Goal: Task Accomplishment & Management: Complete application form

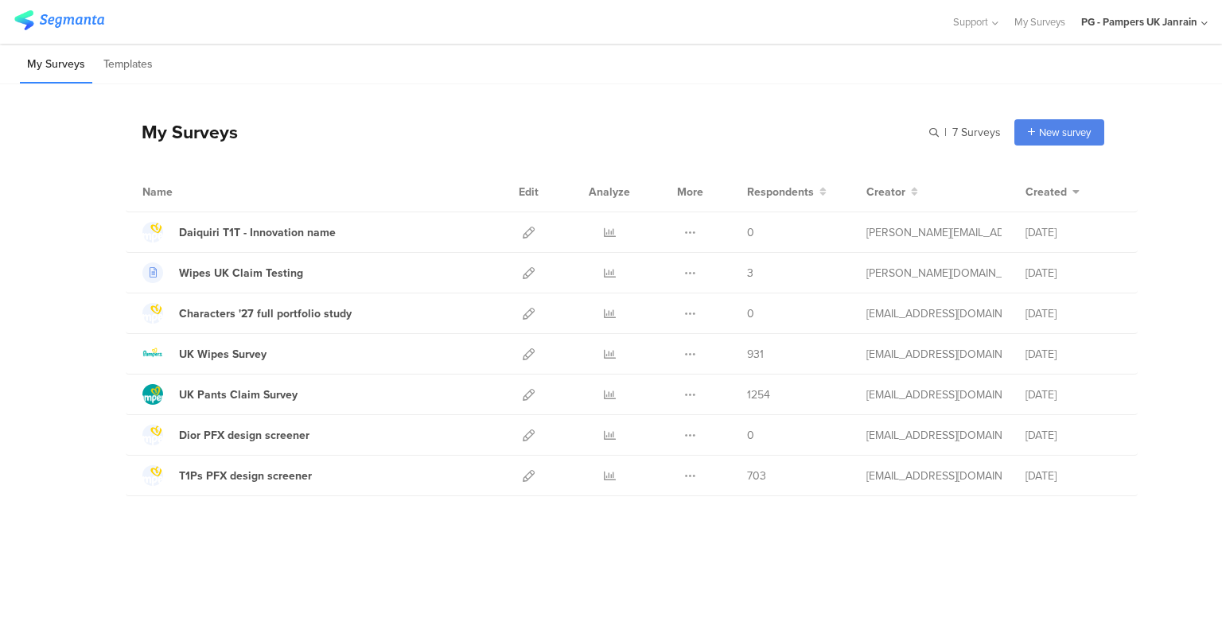
click at [528, 227] on icon at bounding box center [528, 233] width 12 height 12
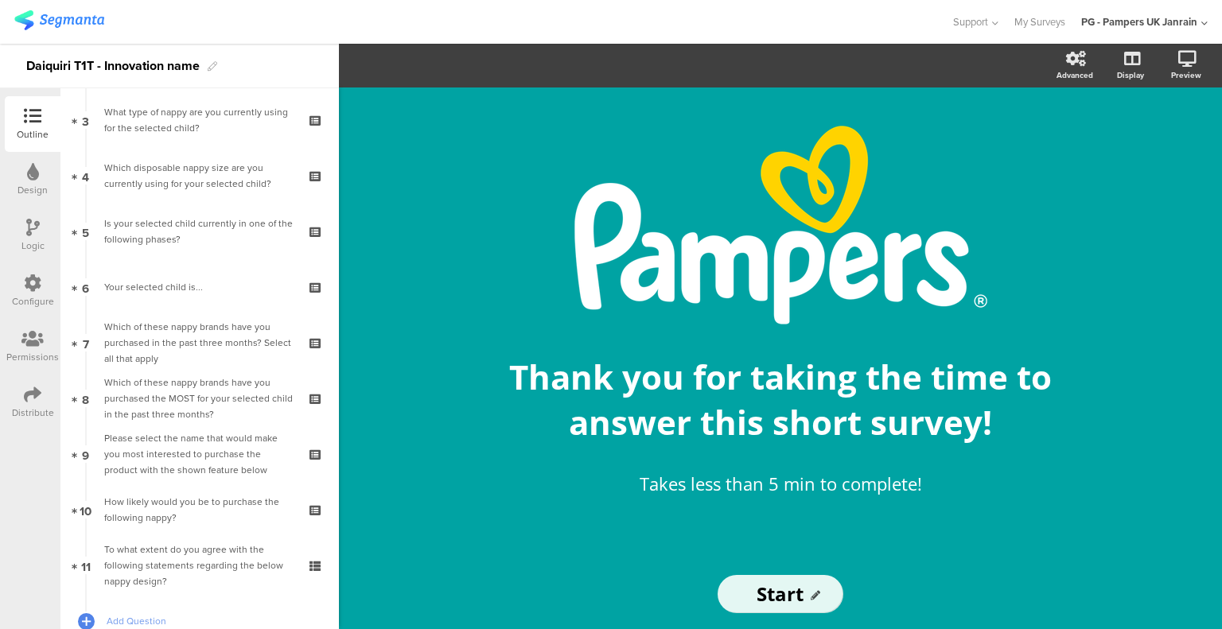
scroll to position [282, 0]
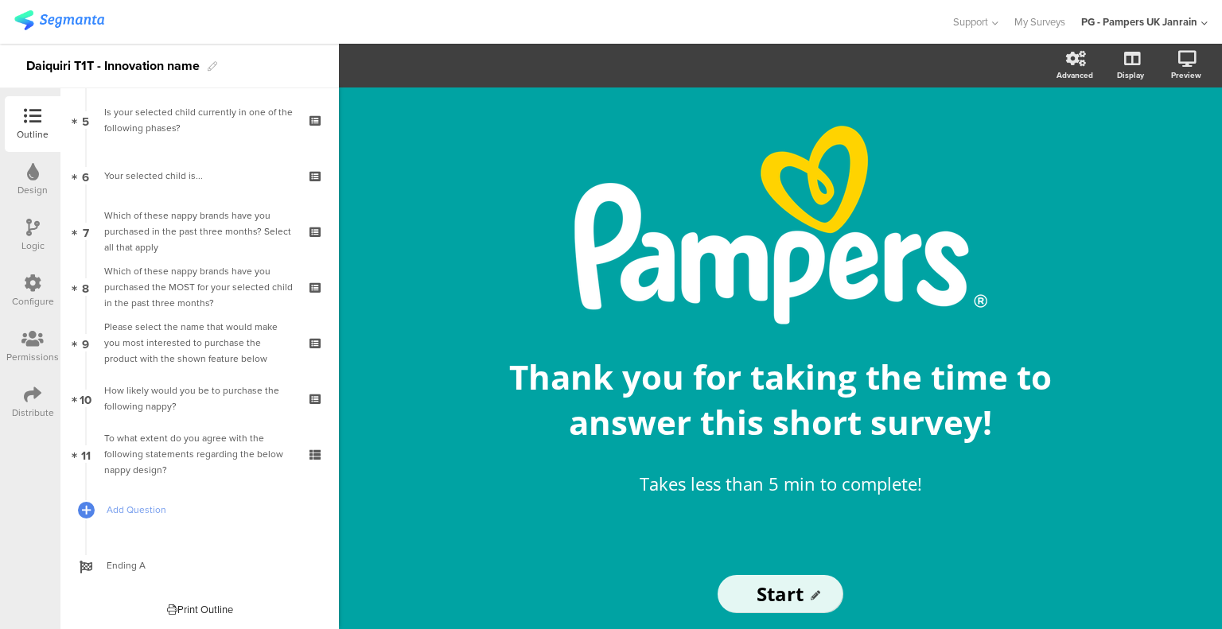
click at [231, 392] on div "How likely would you be to purchase the following nappy?" at bounding box center [199, 399] width 190 height 32
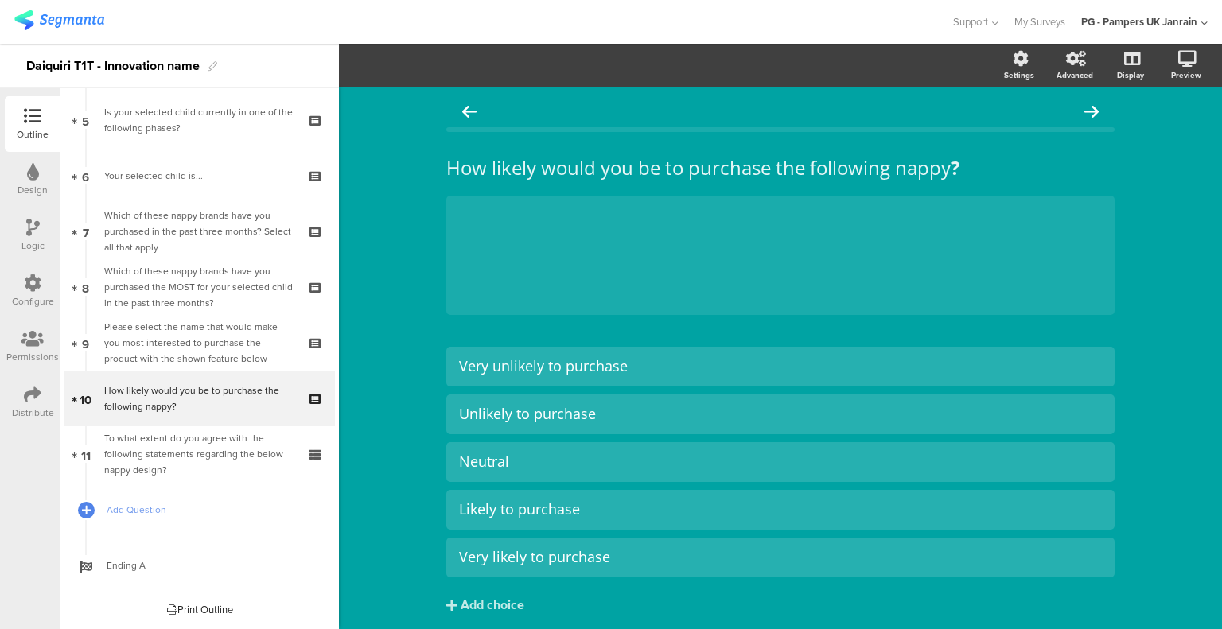
click at [213, 340] on div "Please select the name that would make you most interested to purchase the prod…" at bounding box center [199, 343] width 190 height 48
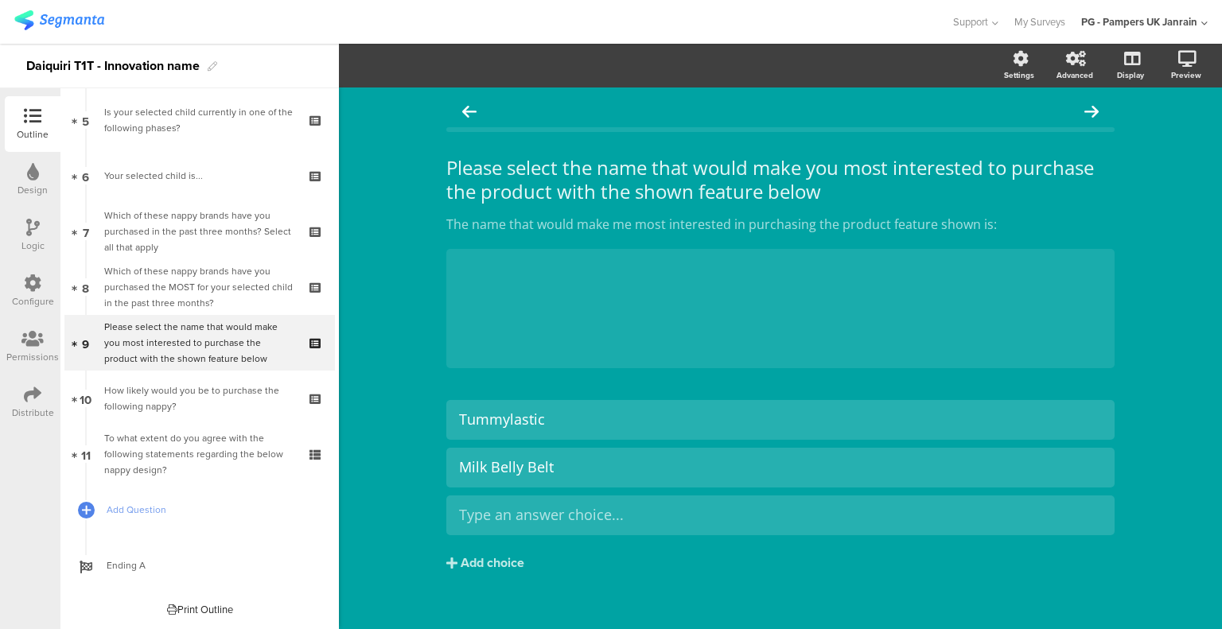
click at [165, 296] on div "Which of these nappy brands have you purchased the MOST for your selected child…" at bounding box center [199, 287] width 190 height 48
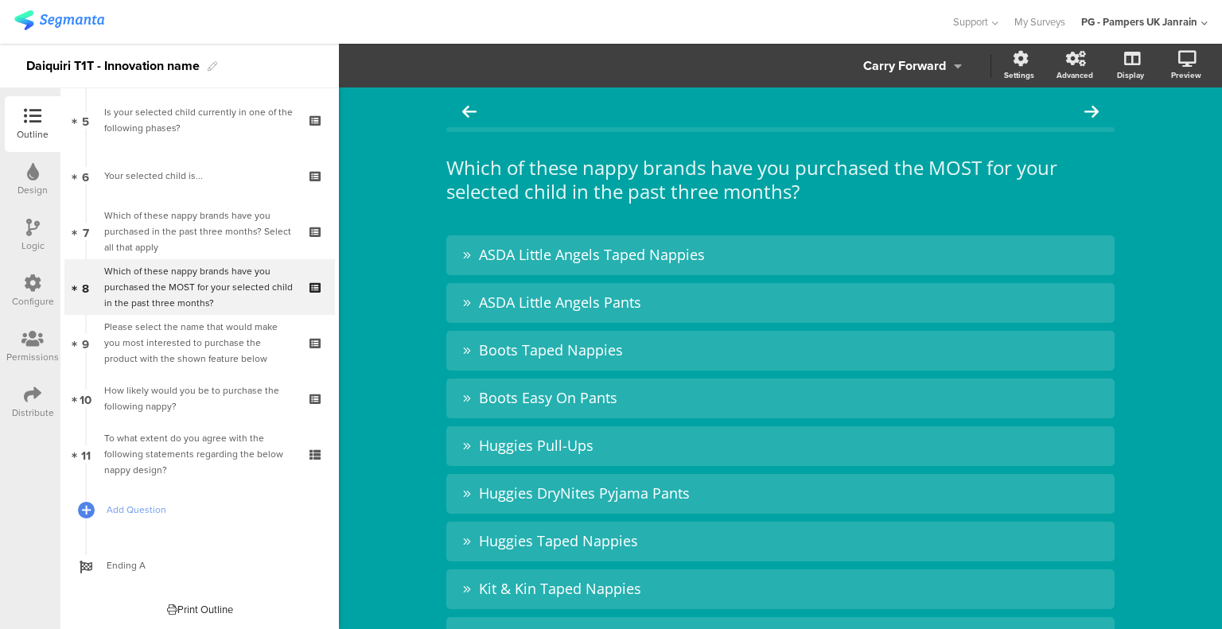
click at [89, 315] on icon at bounding box center [86, 316] width 9 height 12
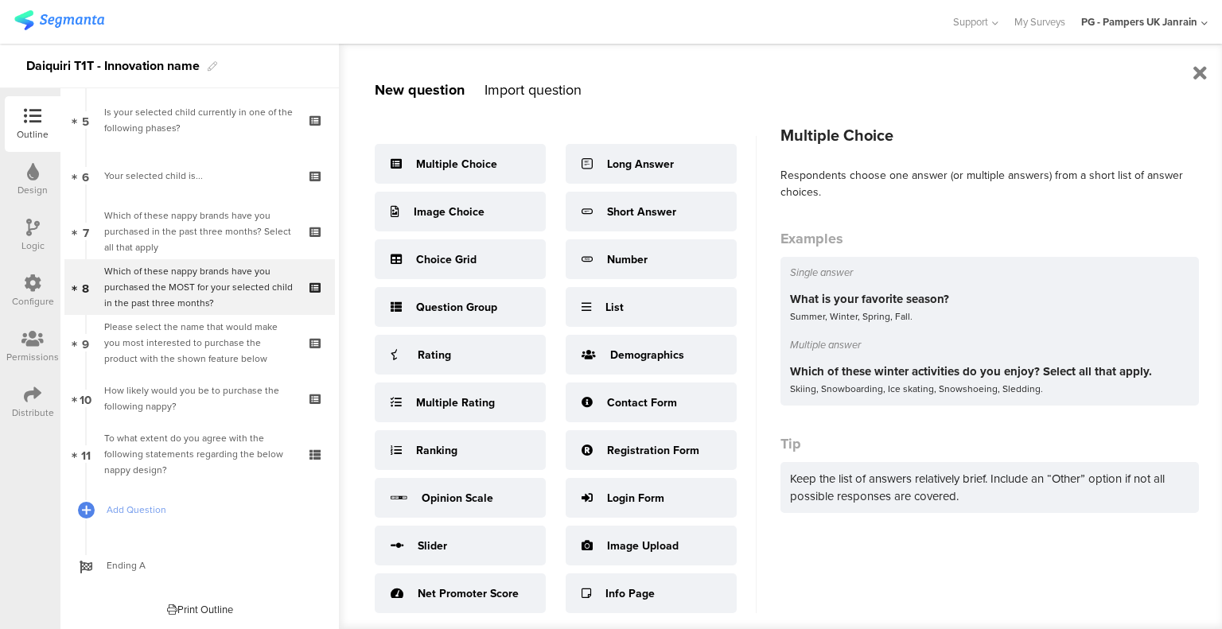
click at [468, 170] on div "Multiple Choice" at bounding box center [456, 164] width 81 height 17
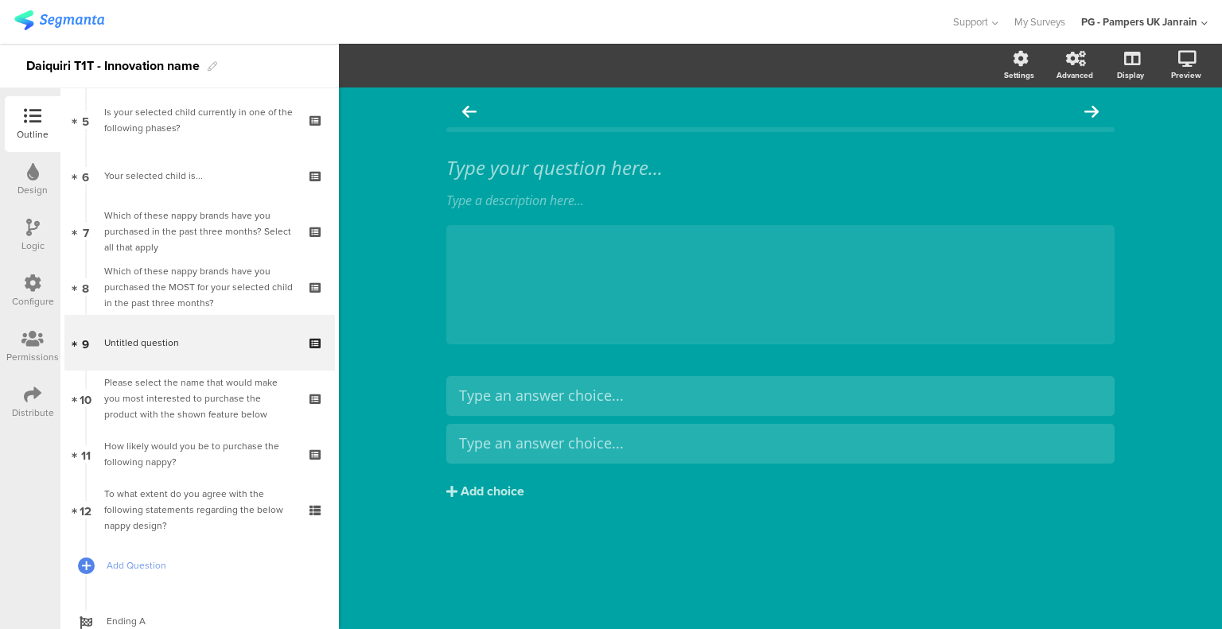
click at [190, 425] on link "10 Please select the name that would make you most interested to purchase the p…" at bounding box center [199, 399] width 270 height 56
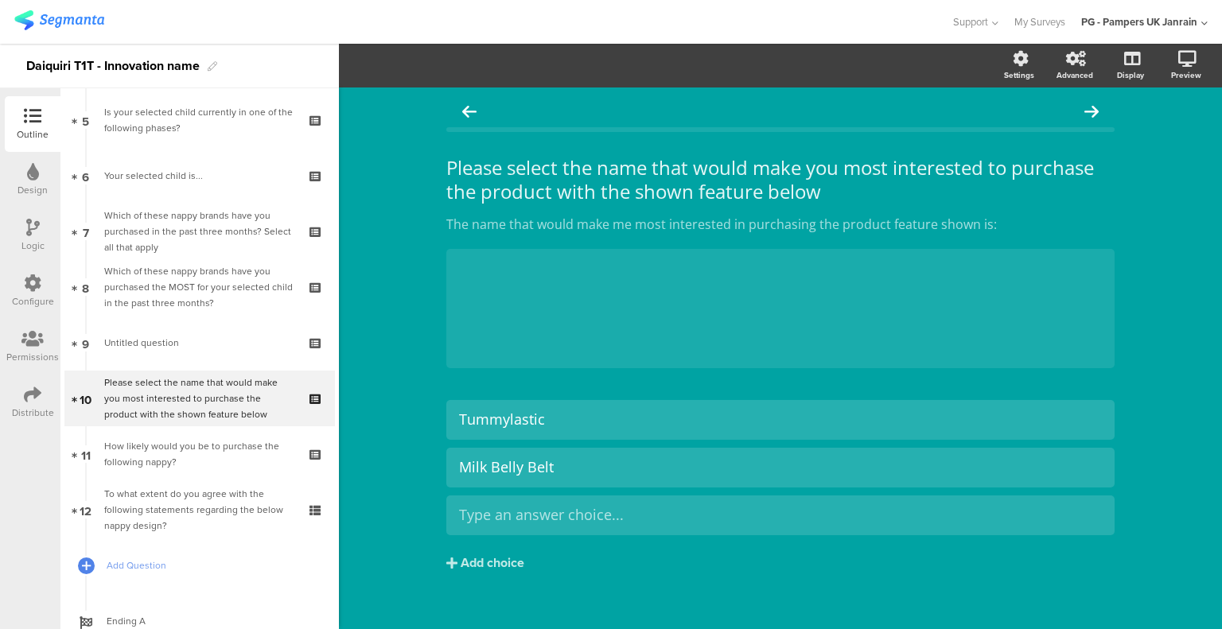
scroll to position [17, 0]
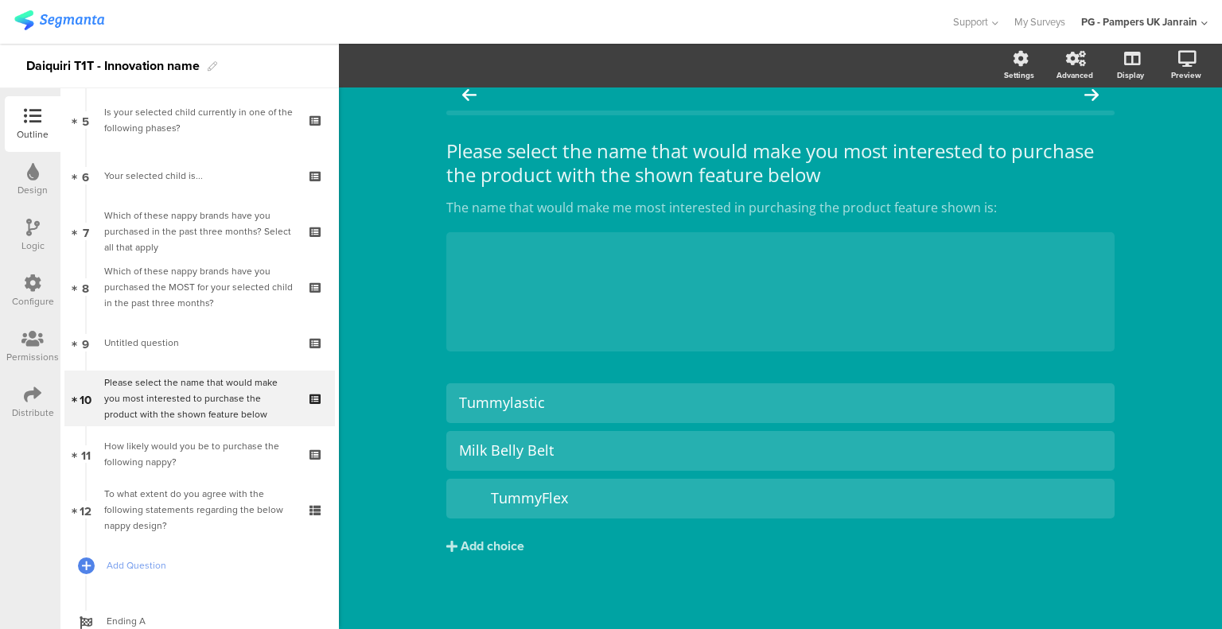
click at [490, 542] on div "Add choice" at bounding box center [492, 546] width 64 height 17
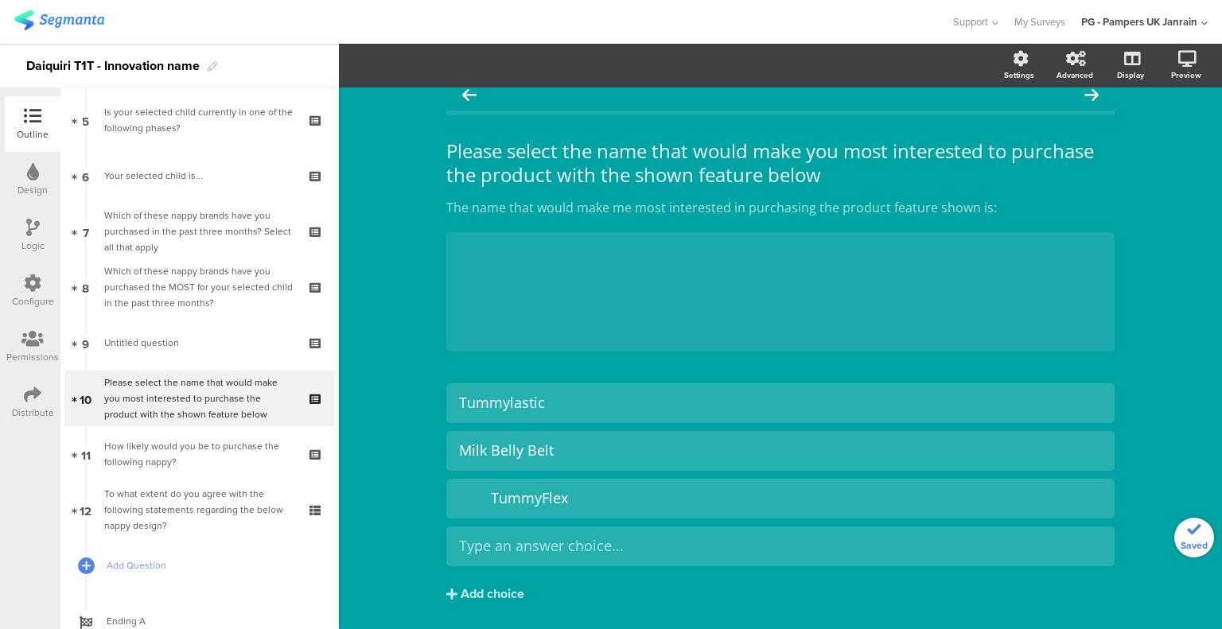
click at [480, 498] on div " TummyFlex" at bounding box center [780, 498] width 643 height 18
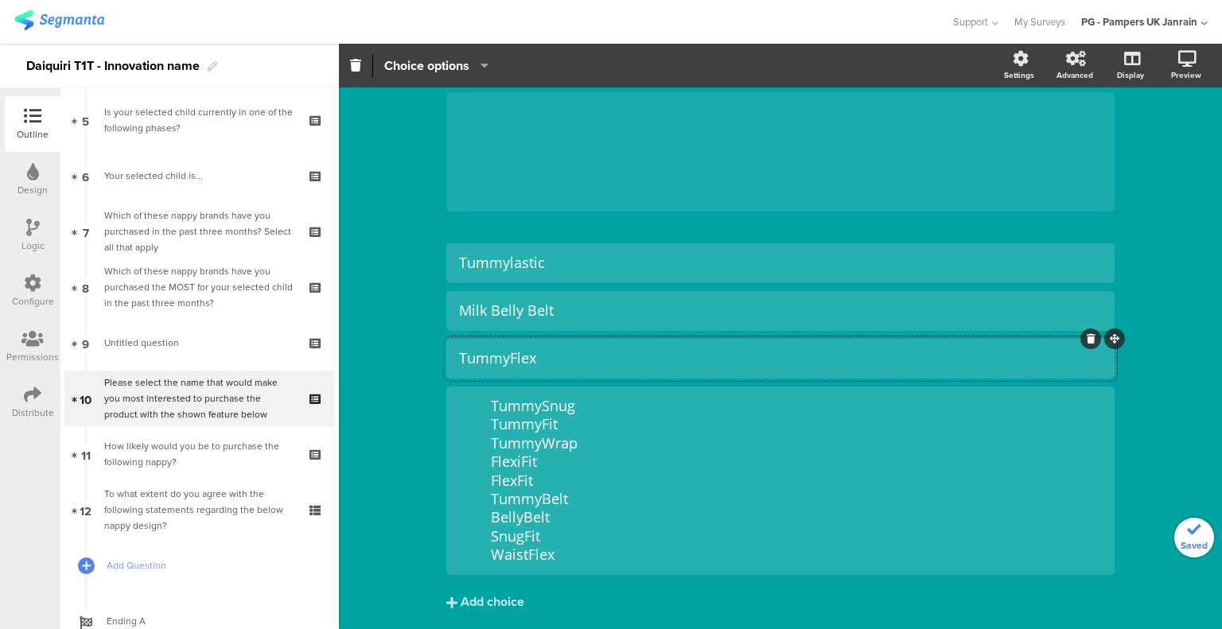
scroll to position [213, 0]
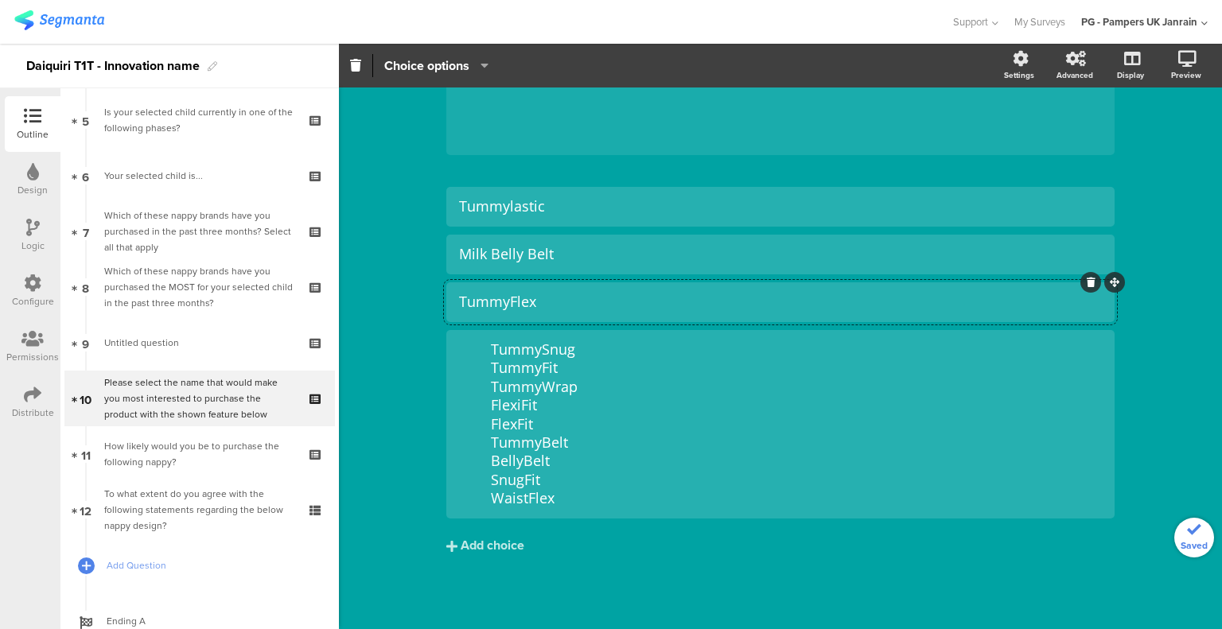
click at [494, 540] on div "Add choice" at bounding box center [492, 546] width 64 height 17
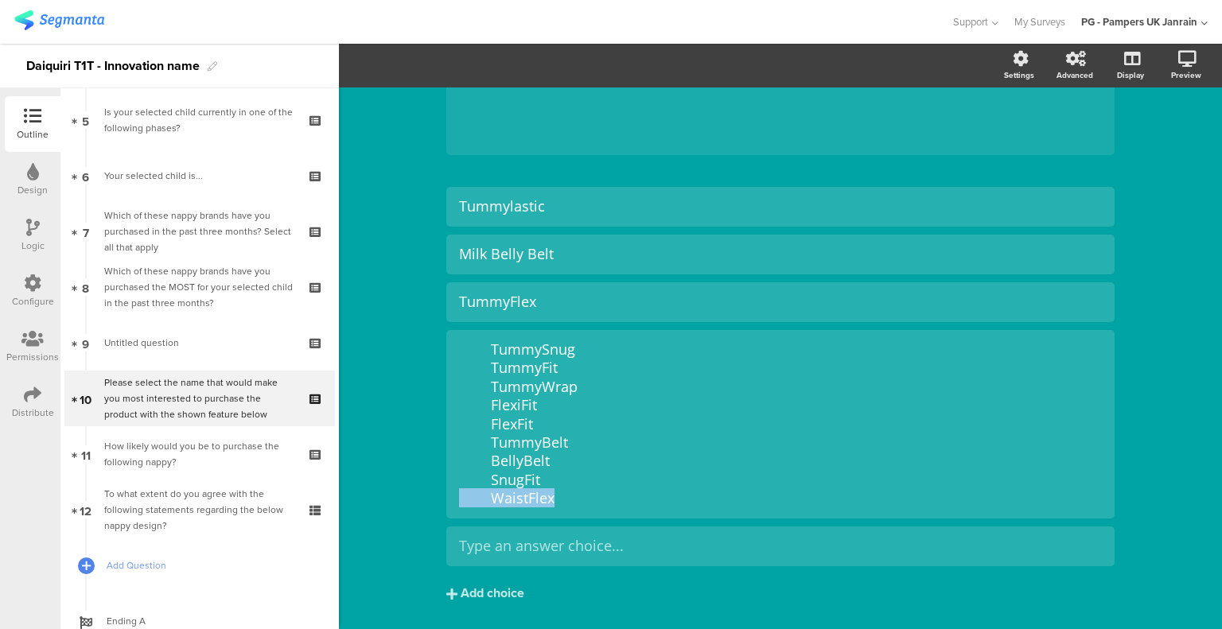
drag, startPoint x: 557, startPoint y: 504, endPoint x: 457, endPoint y: 501, distance: 100.3
click at [459, 501] on div " TummySnug  TummyFit  TummyWrap  FlexiFit  FlexFit  TummyBelt  BellyBelt…" at bounding box center [780, 424] width 643 height 168
click at [531, 511] on div " TummySnug  TummyFit  TummyWrap  FlexiFit  FlexFit  TummyBelt  BellyBelt…" at bounding box center [780, 424] width 643 height 176
click at [531, 499] on div " TummySnug  TummyFit  TummyWrap  FlexiFit  FlexFit  TummyBelt  BellyBelt…" at bounding box center [780, 424] width 643 height 168
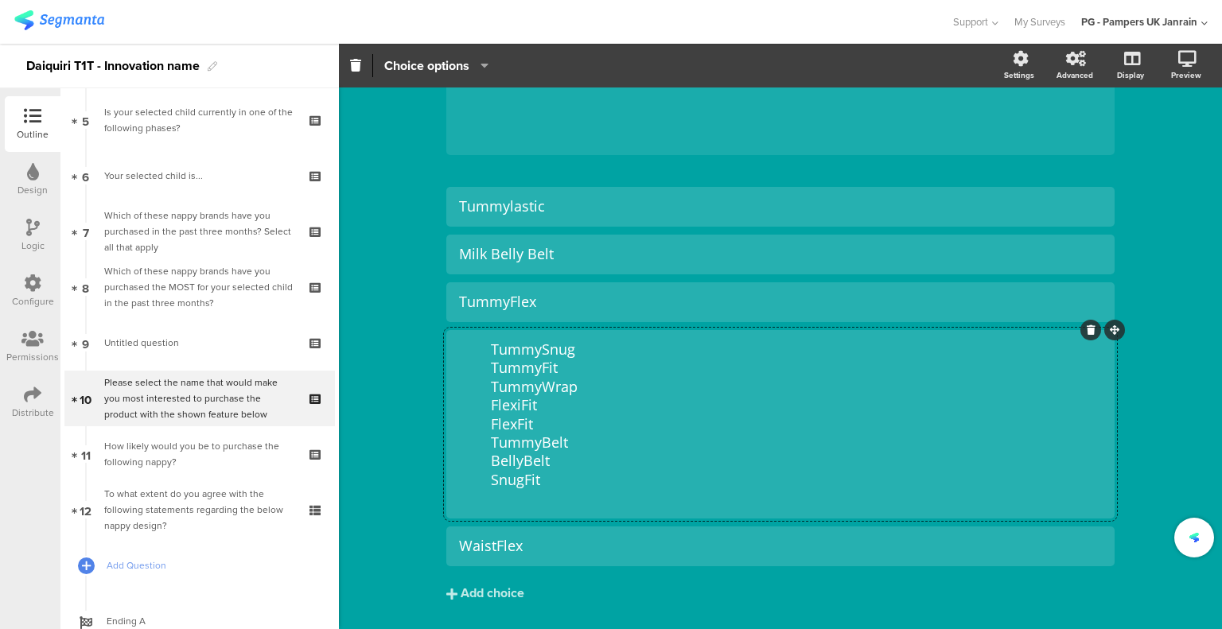
click at [490, 592] on div "Add choice" at bounding box center [492, 593] width 64 height 17
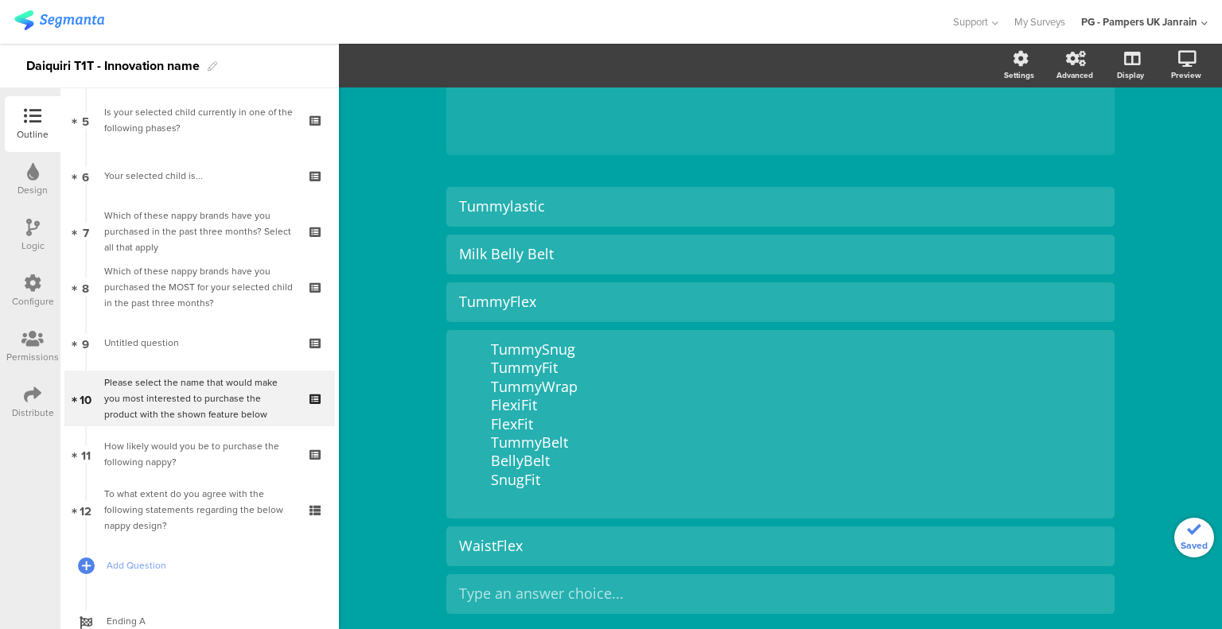
click at [512, 482] on div " TummySnug  TummyFit  TummyWrap  FlexiFit  FlexFit  TummyBelt  BellyBelt…" at bounding box center [780, 424] width 643 height 168
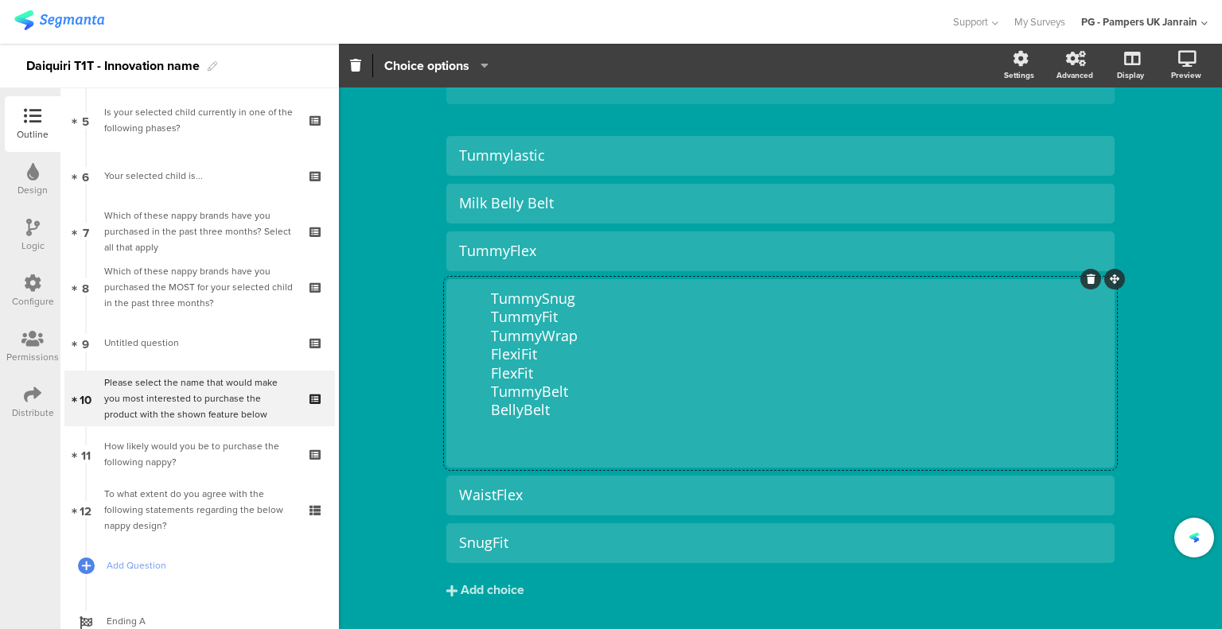
scroll to position [309, 0]
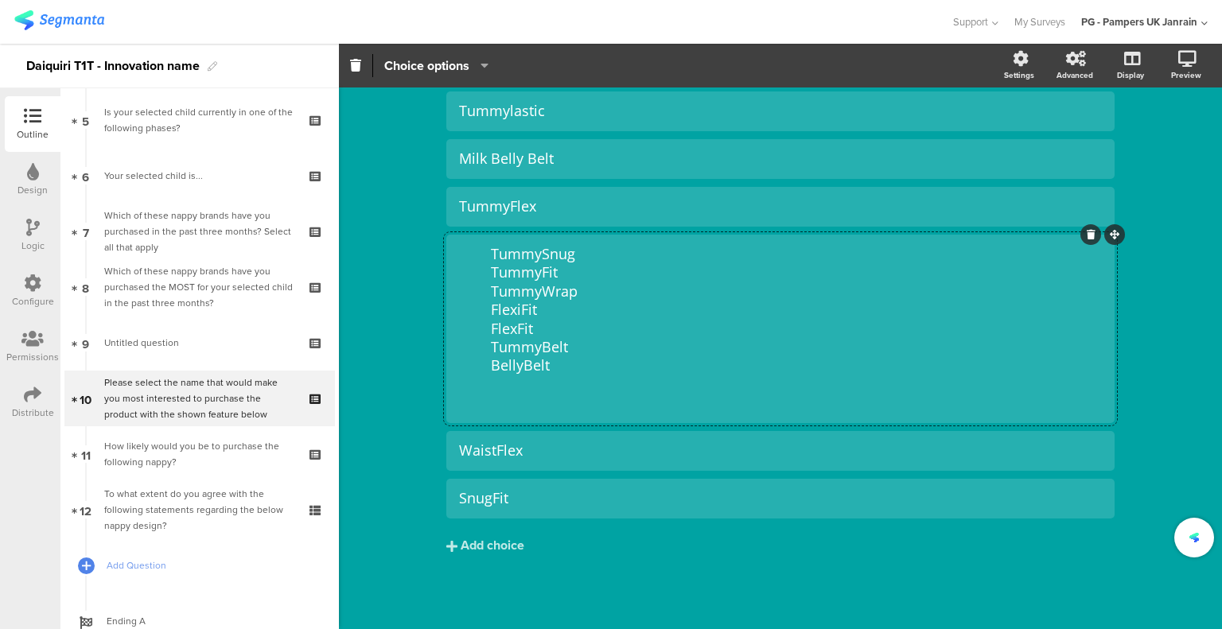
click at [503, 542] on div "Add choice" at bounding box center [492, 546] width 64 height 17
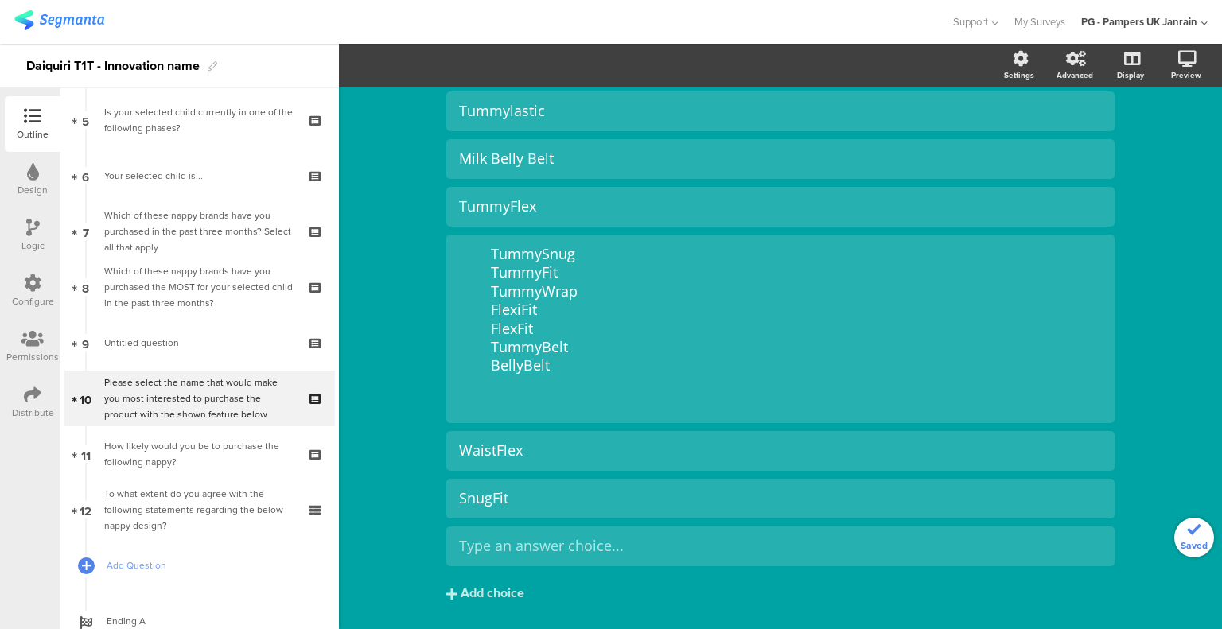
click at [518, 368] on div " TummySnug  TummyFit  TummyWrap  FlexiFit  FlexFit  TummyBelt  BellyBelt…" at bounding box center [780, 329] width 643 height 168
click at [521, 555] on div at bounding box center [780, 546] width 643 height 26
click at [499, 591] on div "Add choice" at bounding box center [492, 593] width 64 height 17
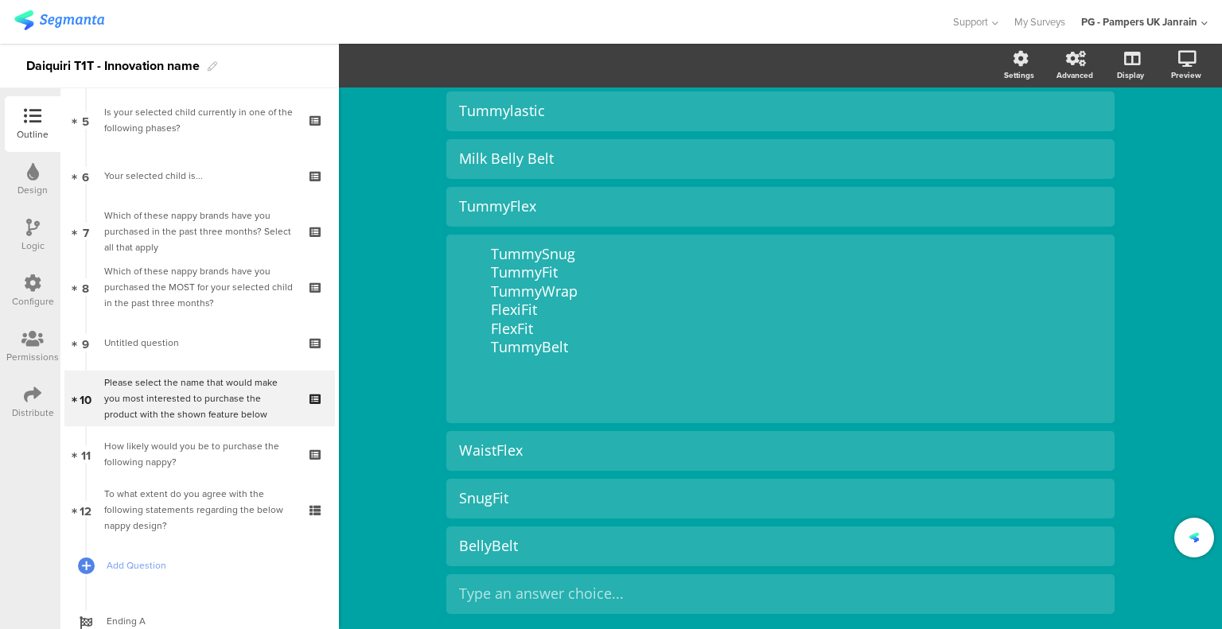
click at [519, 346] on div " TummySnug  TummyFit  TummyWrap  FlexiFit  FlexFit  TummyBelt   " at bounding box center [780, 329] width 643 height 168
click at [530, 581] on div at bounding box center [780, 594] width 643 height 26
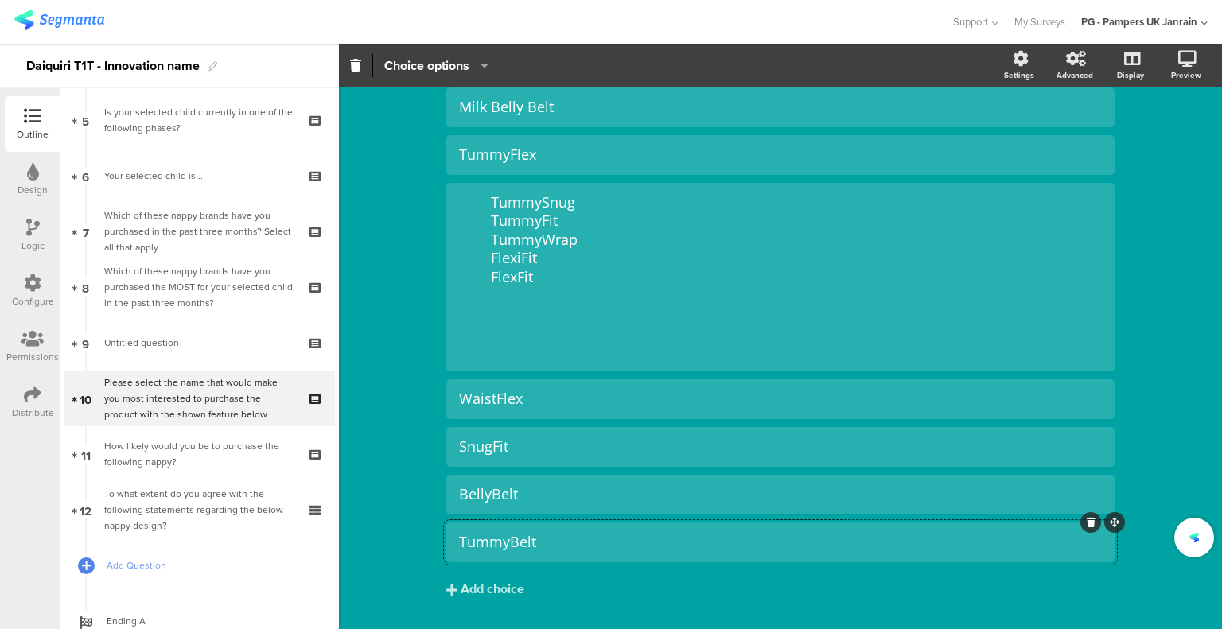
scroll to position [404, 0]
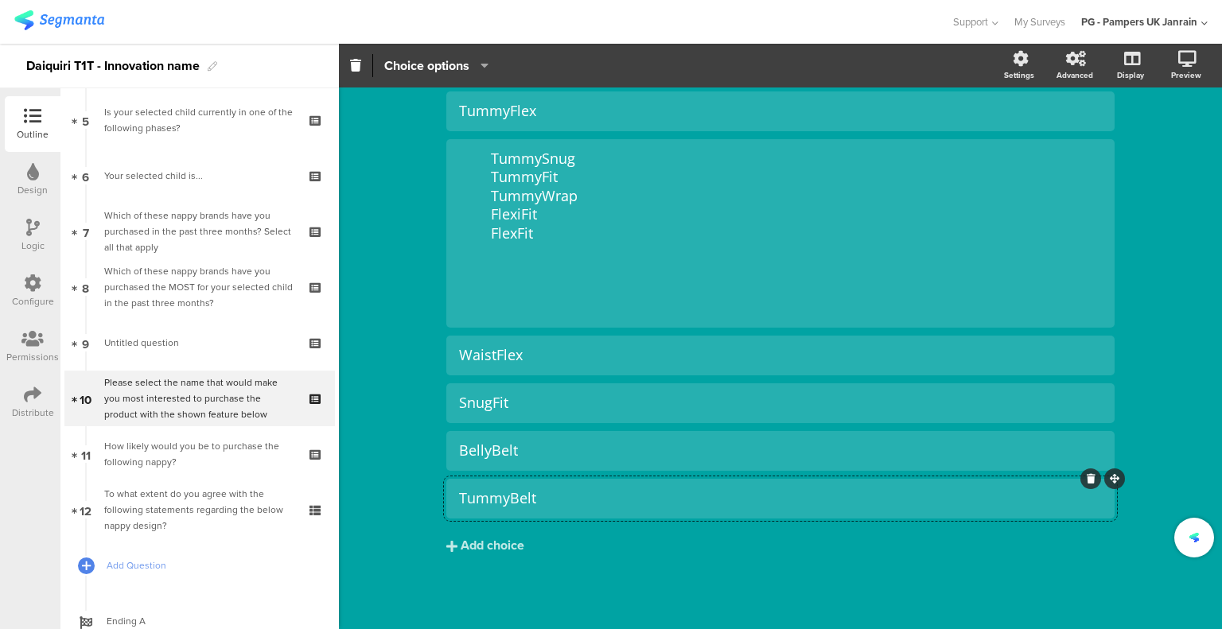
click at [497, 541] on div "Add choice" at bounding box center [492, 546] width 64 height 17
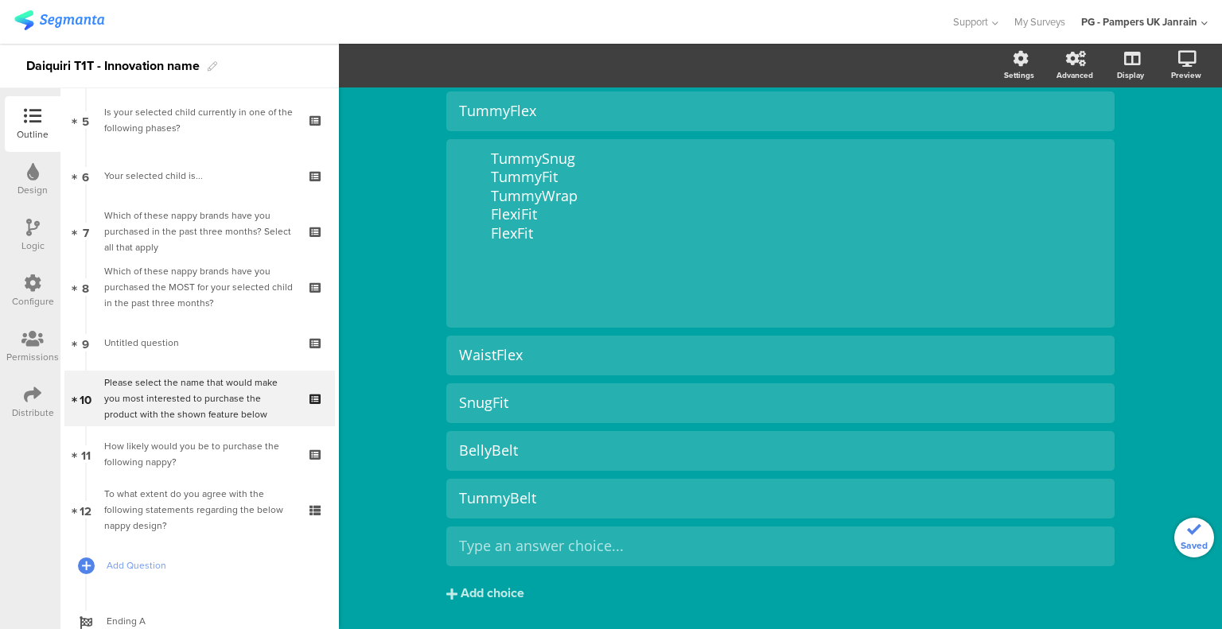
click at [500, 220] on div " TummySnug  TummyFit  TummyWrap  FlexiFit  FlexFit    " at bounding box center [780, 234] width 643 height 168
click at [515, 238] on div " TummySnug  TummyFit  TummyWrap  FlexiFit  FlexFit    " at bounding box center [780, 234] width 643 height 168
click at [530, 556] on div at bounding box center [780, 546] width 643 height 26
click at [496, 590] on div "Add choice" at bounding box center [492, 593] width 64 height 17
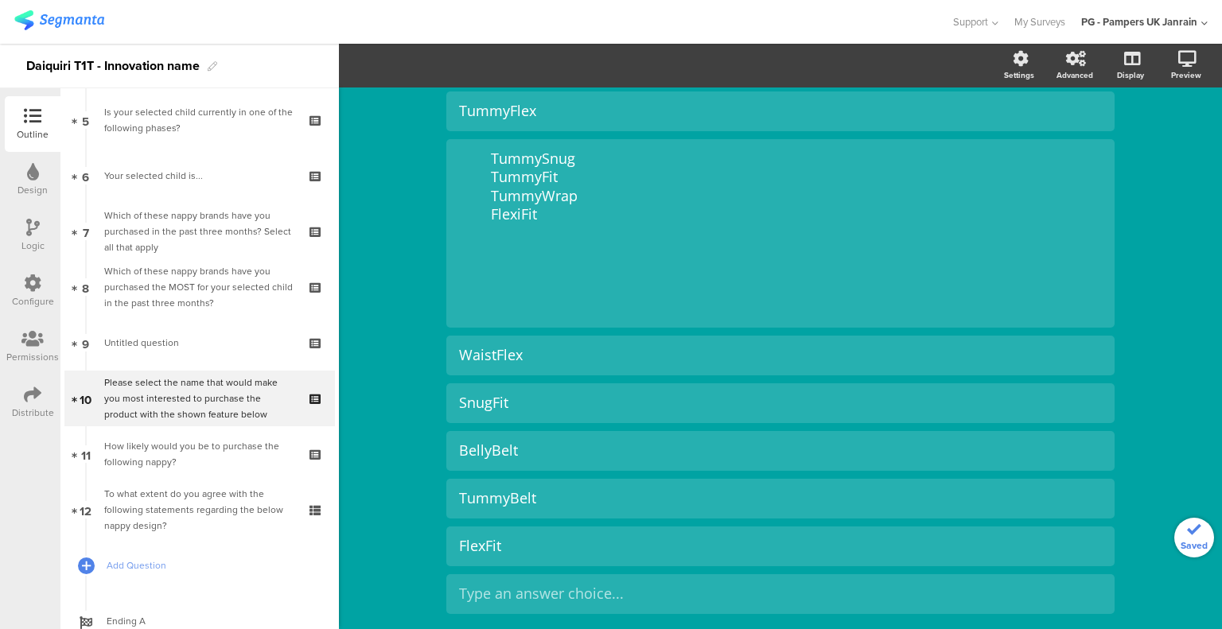
click at [519, 213] on div " TummySnug  TummyFit  TummyWrap  FlexiFit     " at bounding box center [780, 234] width 643 height 168
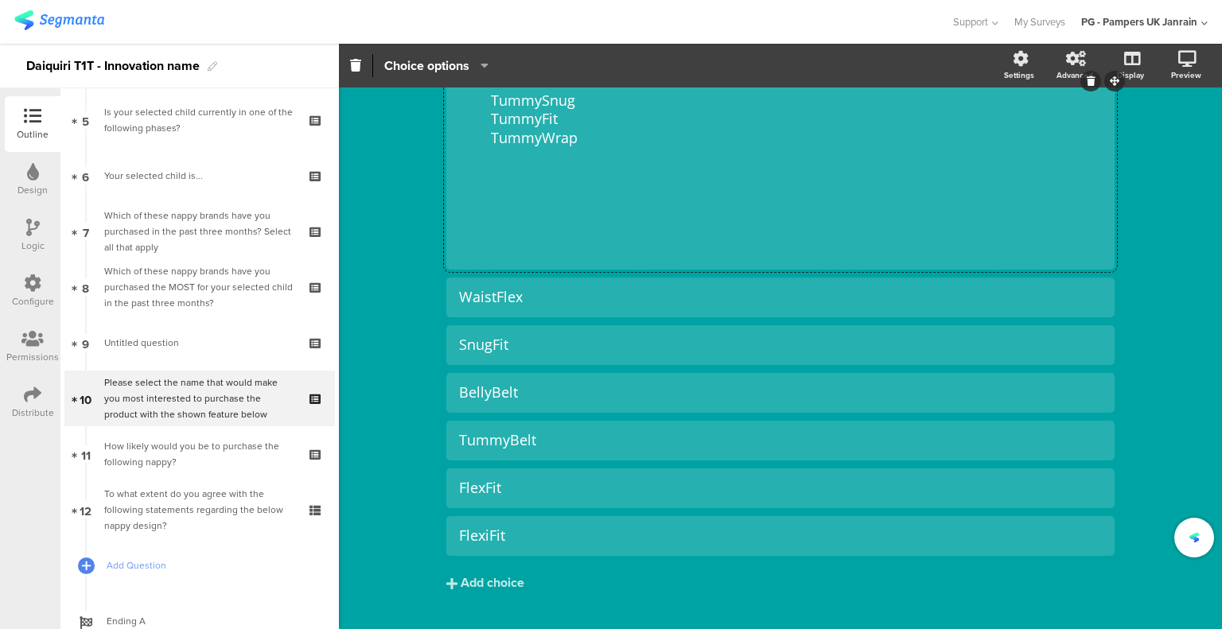
scroll to position [499, 0]
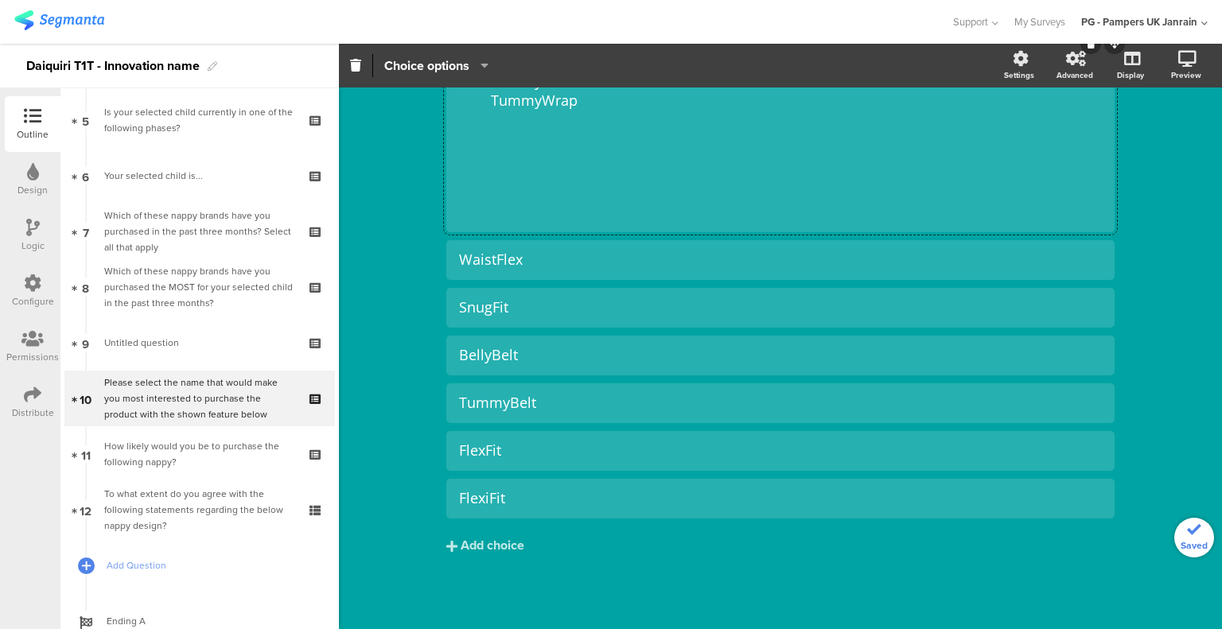
click at [502, 547] on div "Add choice" at bounding box center [492, 546] width 64 height 17
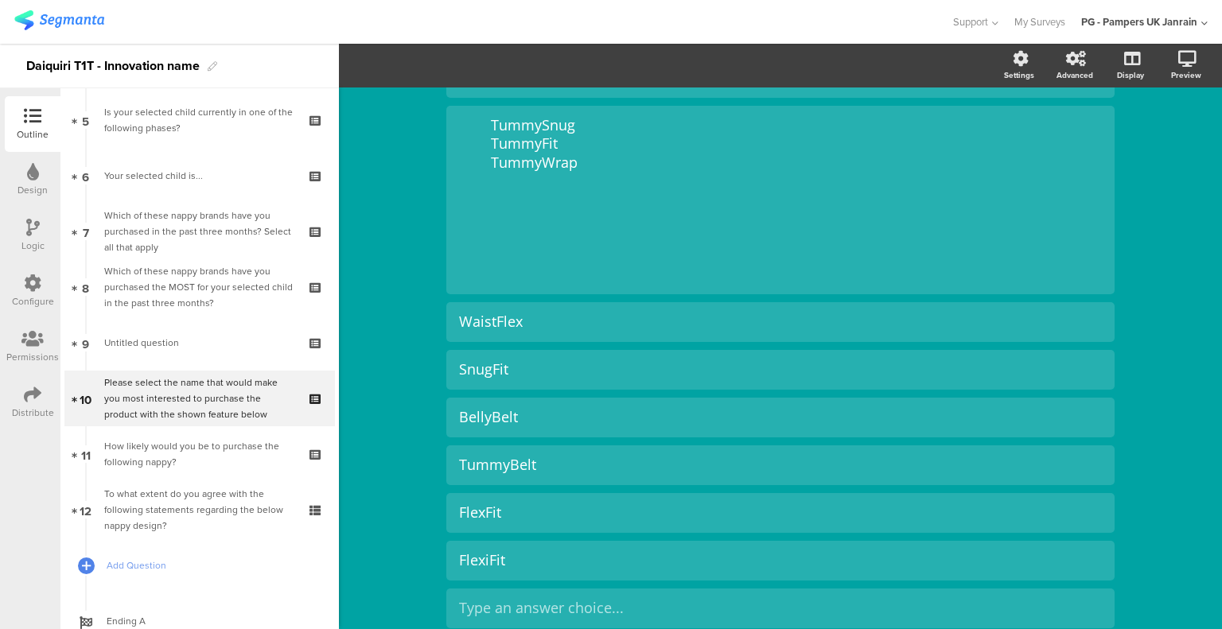
scroll to position [420, 0]
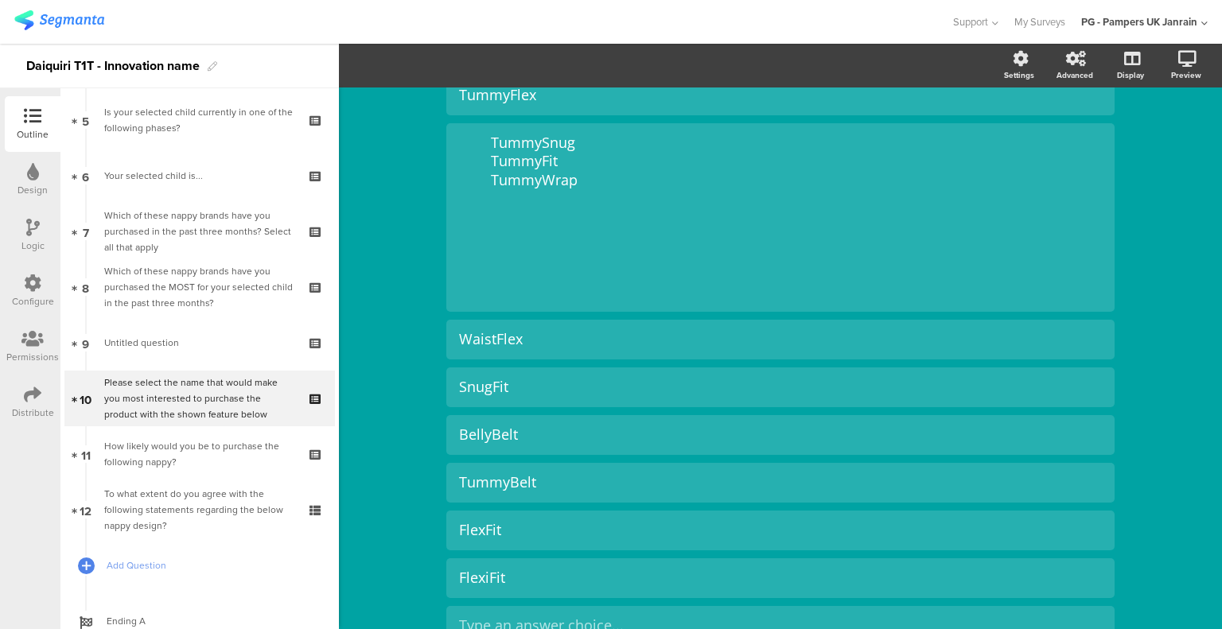
click at [517, 171] on div " TummySnug  TummyFit  TummyWrap      " at bounding box center [780, 218] width 643 height 168
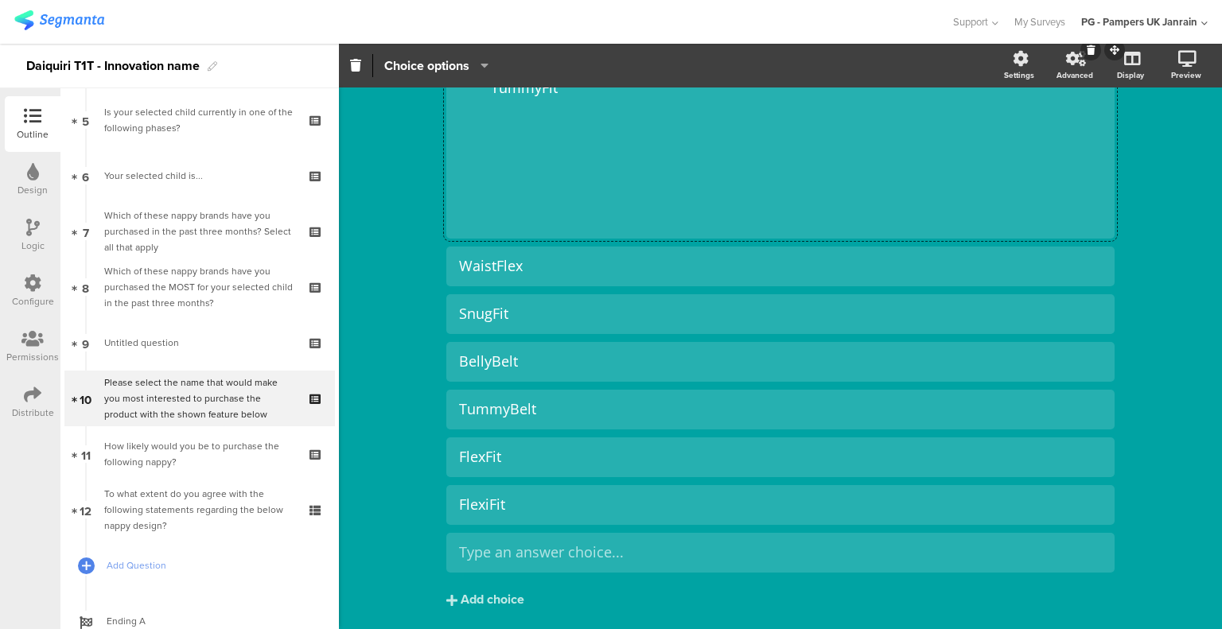
scroll to position [547, 0]
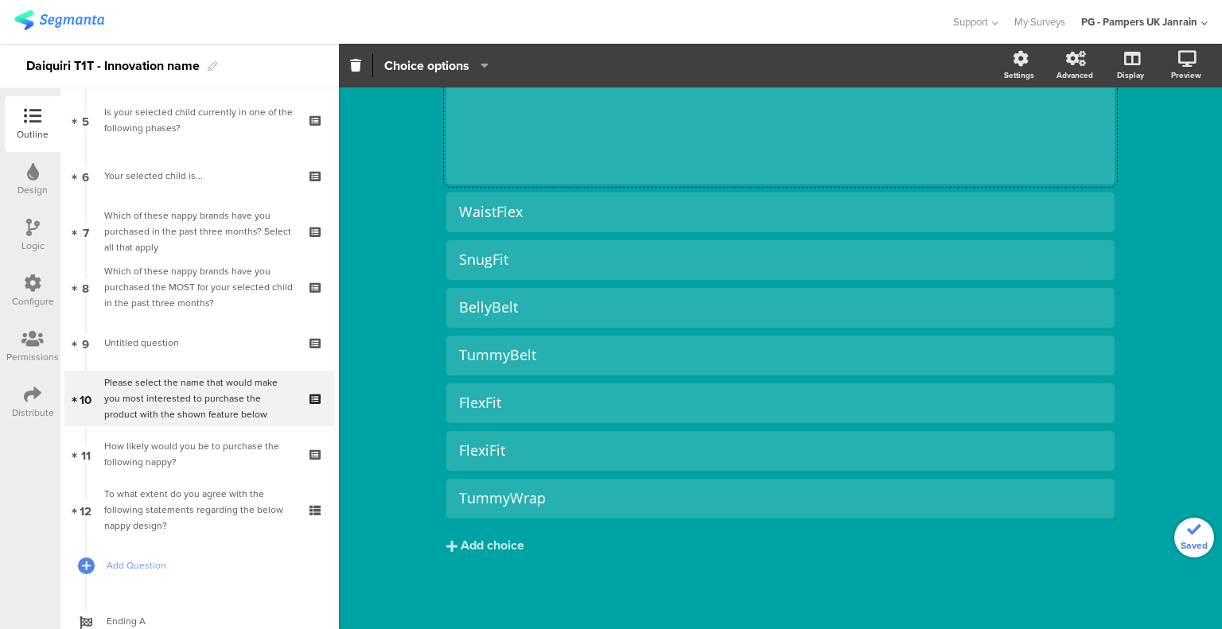
click at [483, 539] on div "Add choice" at bounding box center [492, 546] width 64 height 17
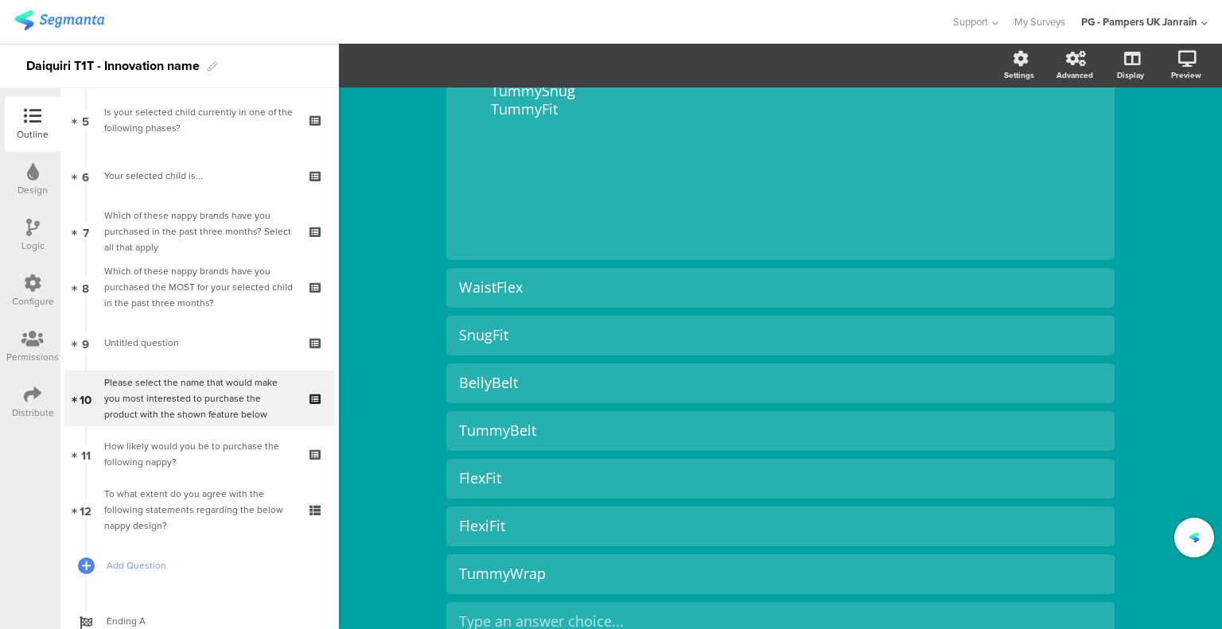
scroll to position [468, 0]
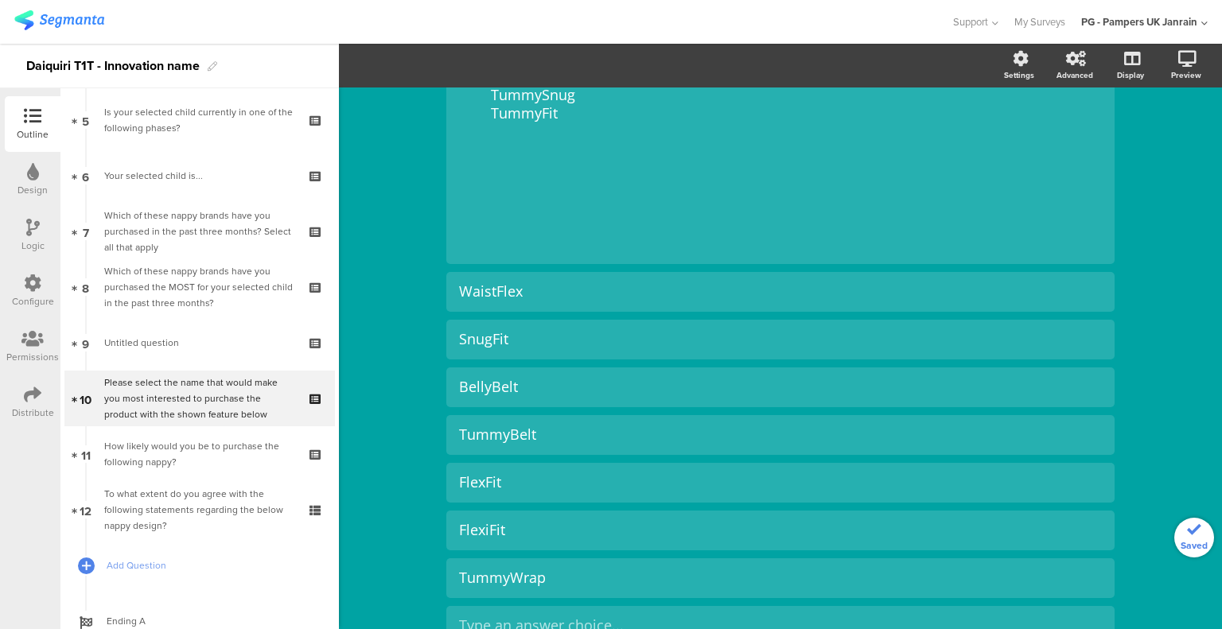
click at [526, 112] on div " TummySnug  TummyFit       " at bounding box center [780, 170] width 643 height 168
copy div "TummyFit"
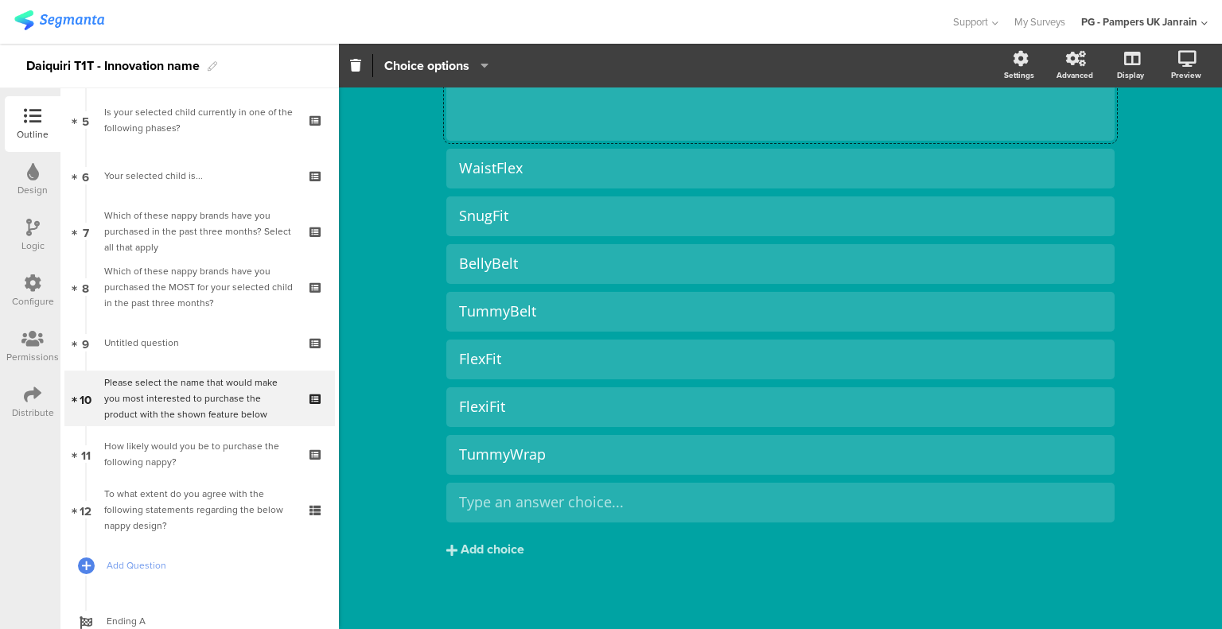
scroll to position [595, 0]
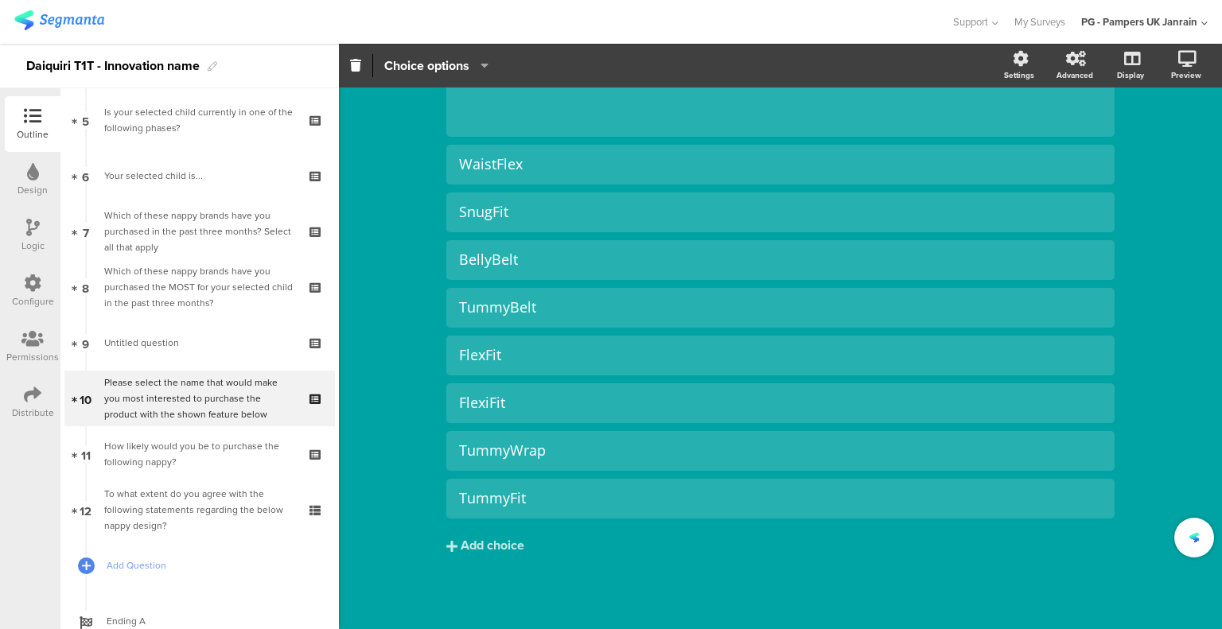
click at [474, 547] on div "Add choice" at bounding box center [492, 546] width 64 height 17
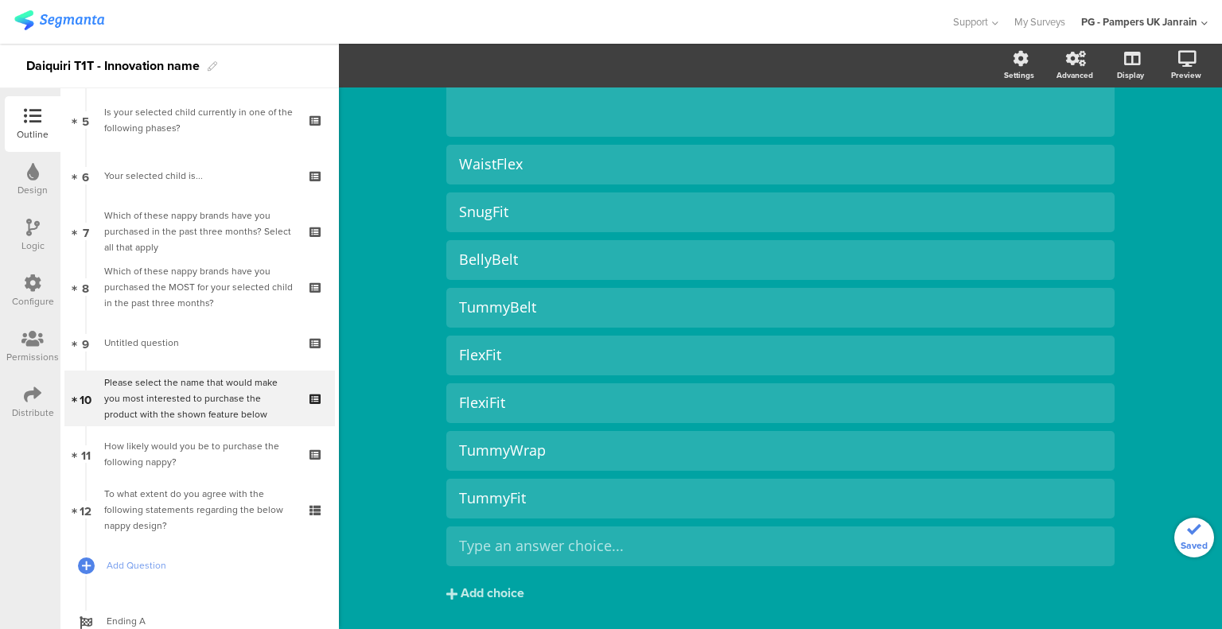
scroll to position [277, 0]
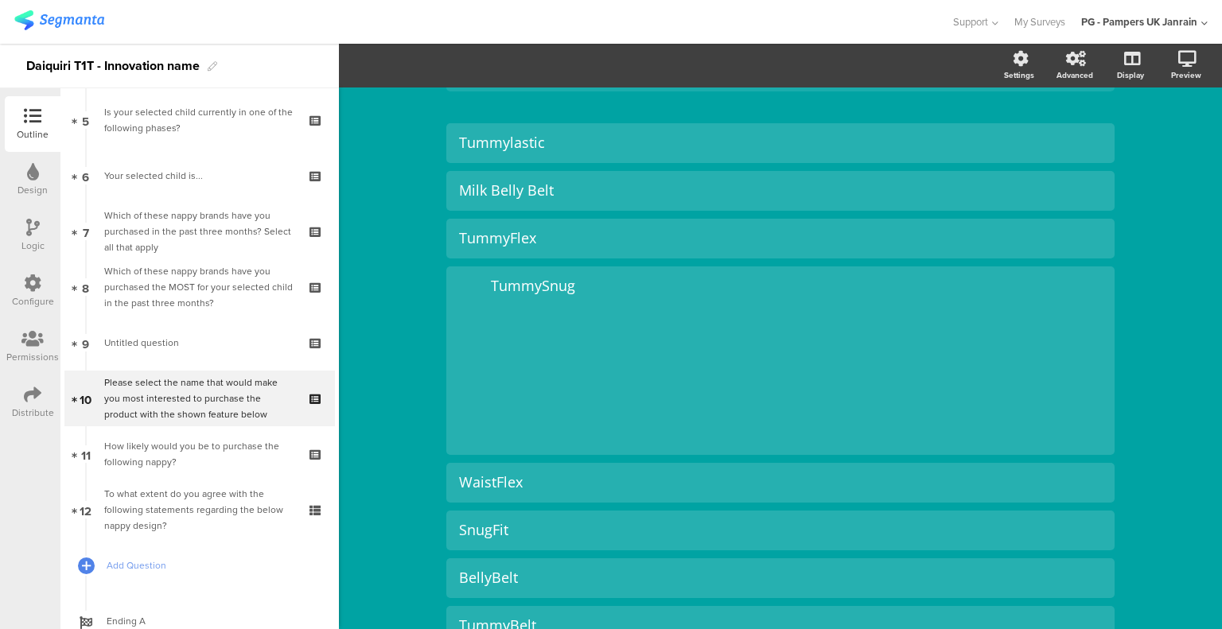
click at [521, 286] on div " TummySnug        " at bounding box center [780, 361] width 643 height 168
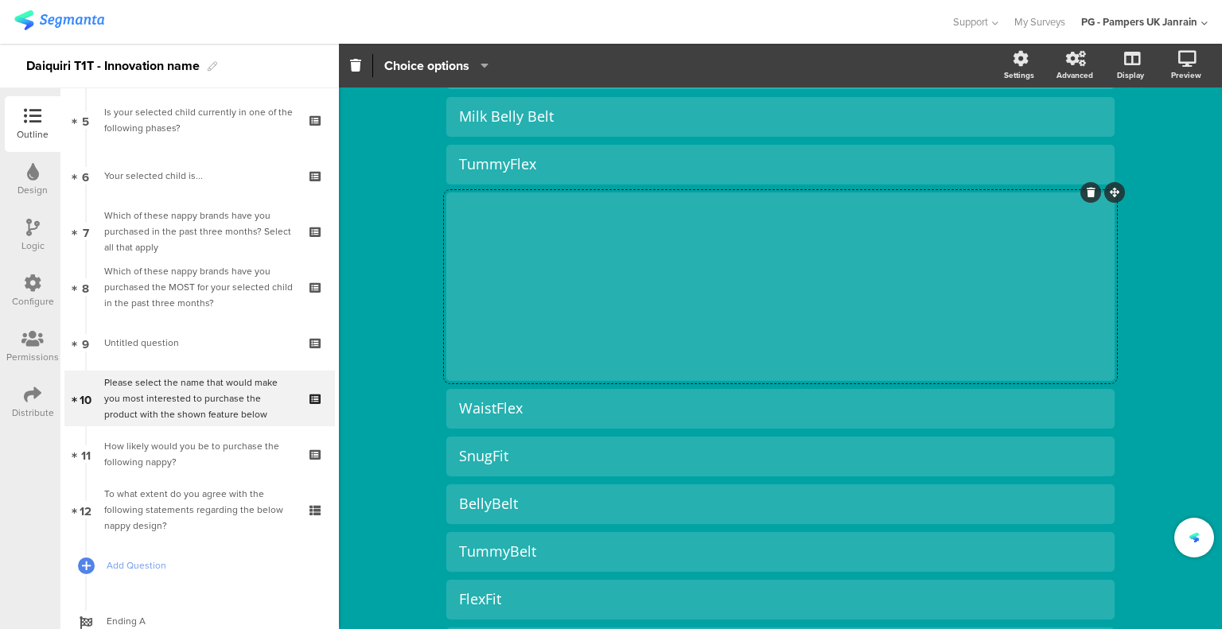
scroll to position [245, 0]
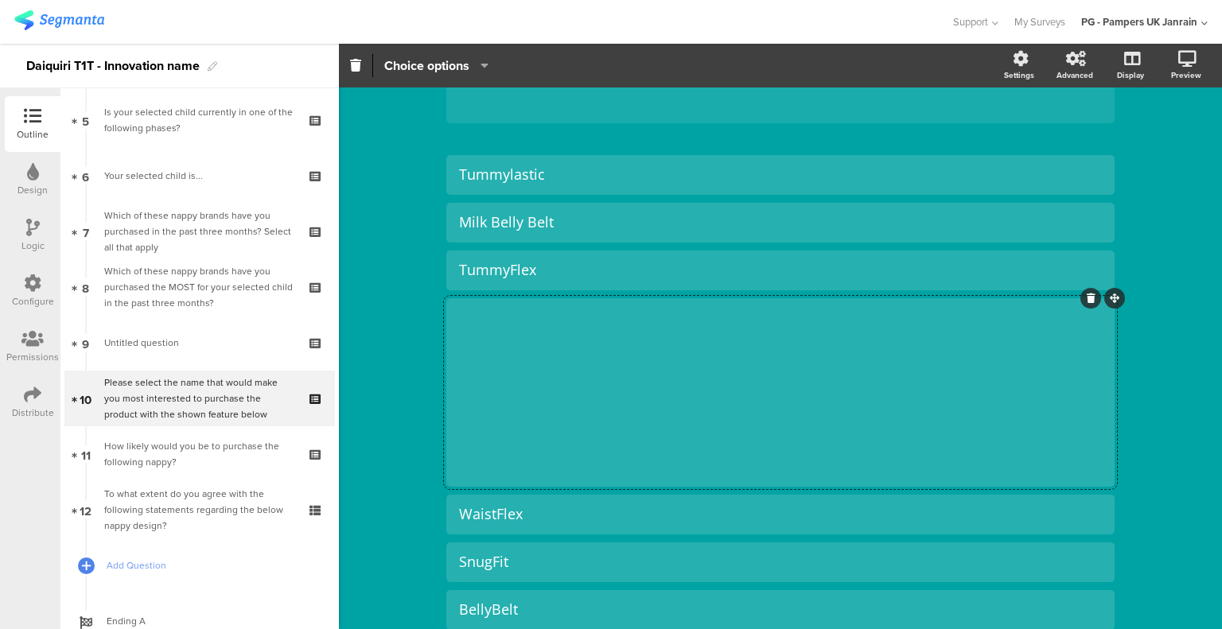
click at [1080, 299] on div at bounding box center [1090, 298] width 21 height 21
click at [1171, 373] on div "Please select the name that would make you most interested to purchase the prod…" at bounding box center [780, 435] width 883 height 1185
click at [0, 0] on icon at bounding box center [0, 0] width 0 height 0
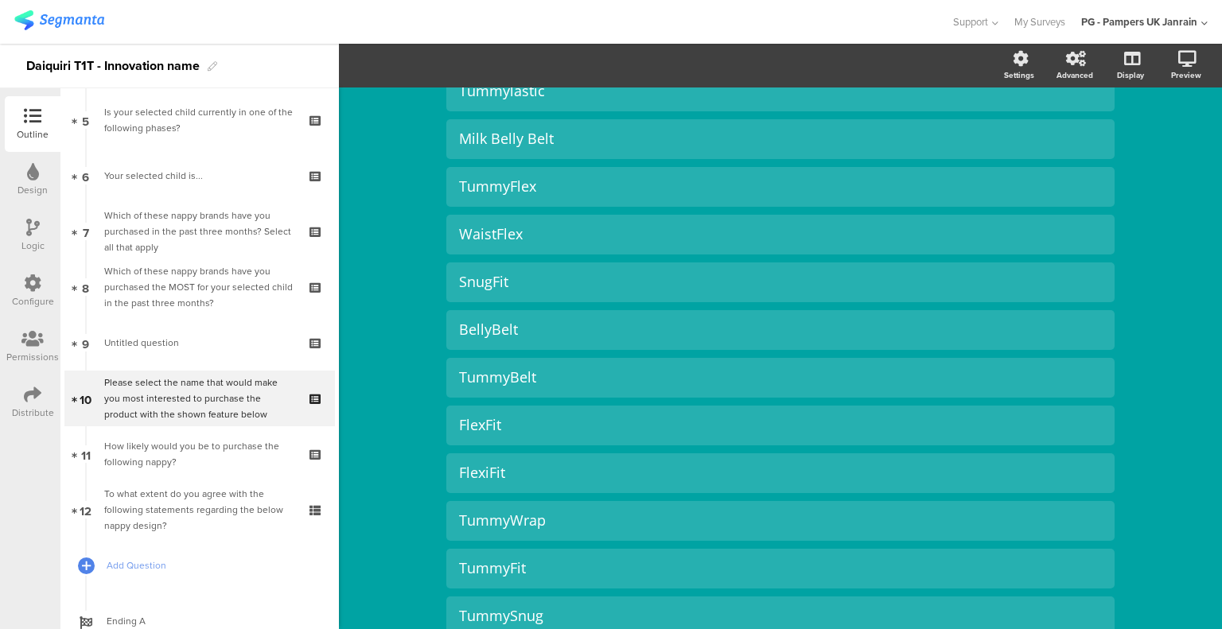
scroll to position [404, 0]
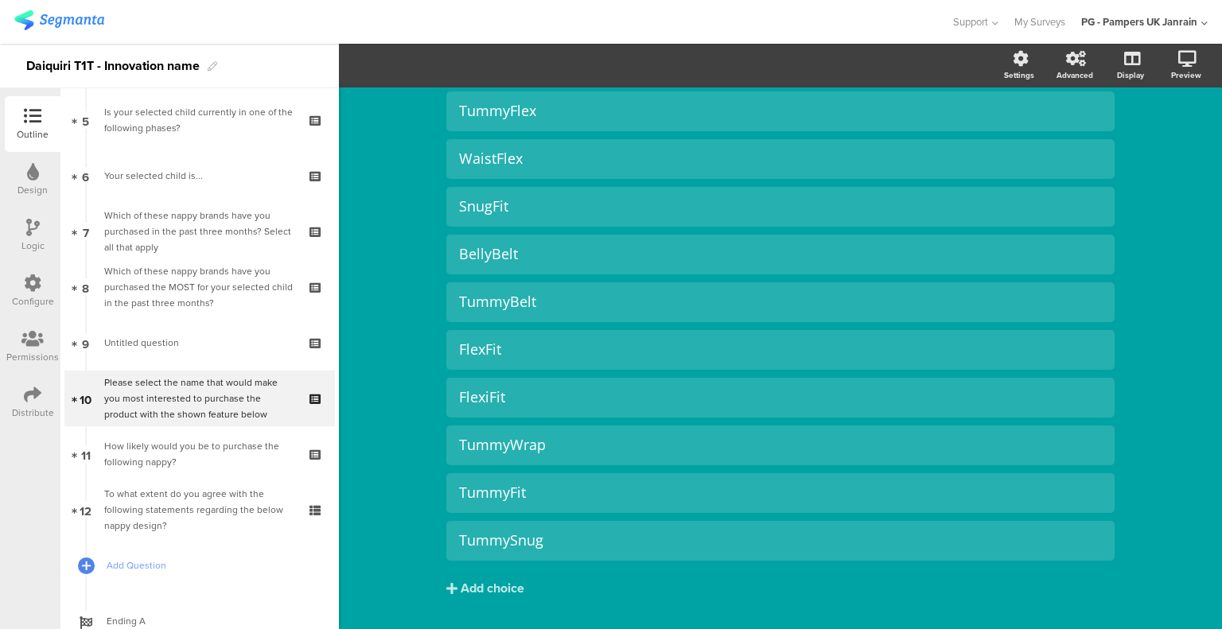
click at [127, 352] on link "9 Untitled question" at bounding box center [199, 343] width 270 height 56
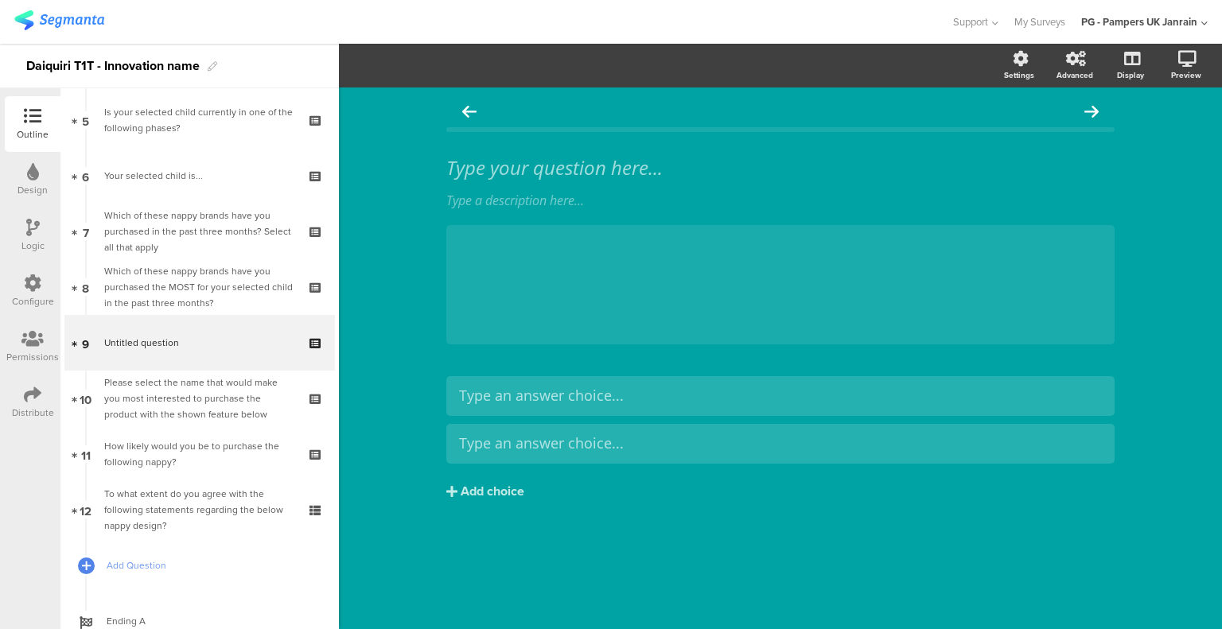
click at [533, 169] on div "Type your question here..." at bounding box center [780, 168] width 668 height 24
click at [453, 165] on p "describe their child’s stomach" at bounding box center [780, 168] width 668 height 24
click at [449, 170] on p "describe their child’s stomach" at bounding box center [780, 168] width 668 height 24
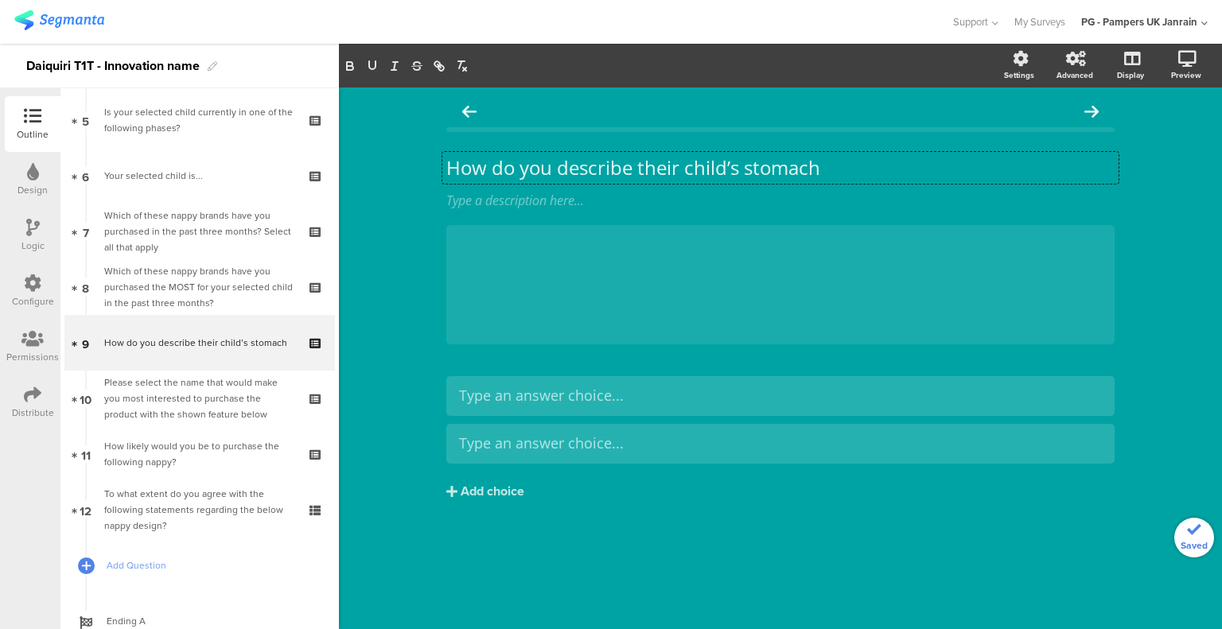
click at [655, 173] on p "How do you describe their child’s stomach" at bounding box center [780, 168] width 668 height 24
click at [476, 171] on p "How do you describe your child’s stomach" at bounding box center [780, 168] width 668 height 24
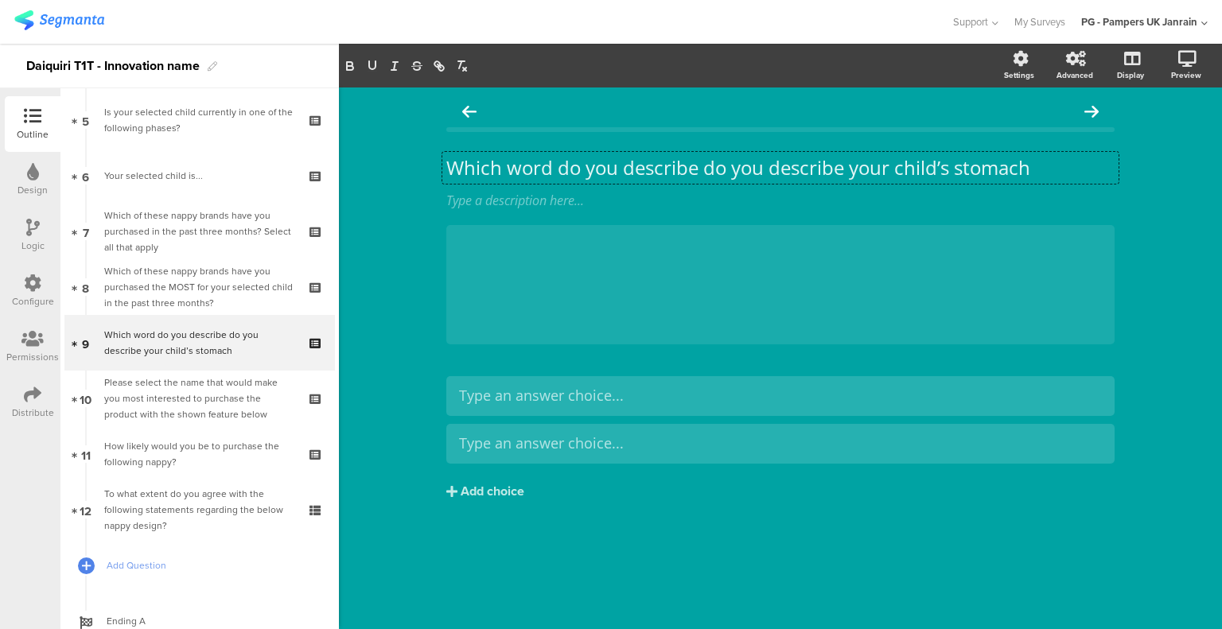
click at [650, 169] on p "Which word do you describe do you describe your child’s stomach" at bounding box center [780, 168] width 668 height 24
drag, startPoint x: 650, startPoint y: 169, endPoint x: 639, endPoint y: 174, distance: 11.4
click at [647, 171] on p "Which word do you describe do you describe your child’s stomach" at bounding box center [780, 168] width 668 height 24
click at [678, 161] on p "Which word do you use do you describe your child’s stomach" at bounding box center [780, 168] width 668 height 24
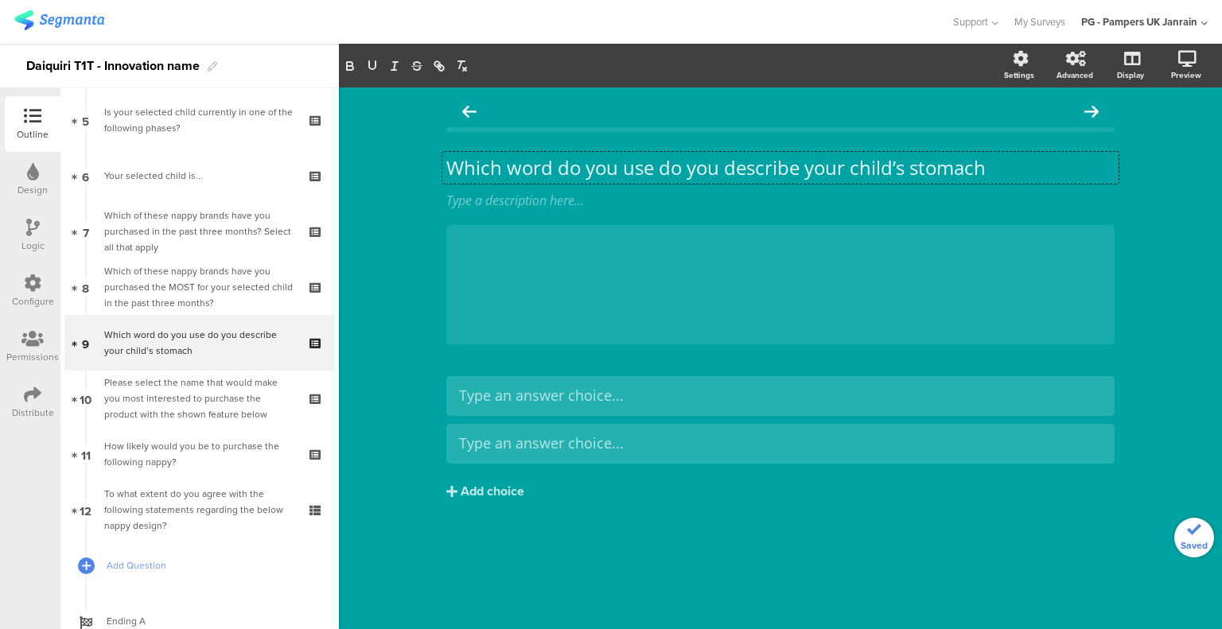
click at [706, 162] on p "Which word do you use do you describe your child’s stomach" at bounding box center [780, 168] width 668 height 24
drag, startPoint x: 716, startPoint y: 166, endPoint x: 664, endPoint y: 171, distance: 51.9
click at [664, 171] on p "Which word do you use do you describe your child’s stomach" at bounding box center [780, 168] width 668 height 24
click at [0, 0] on div at bounding box center [0, 0] width 0 height 0
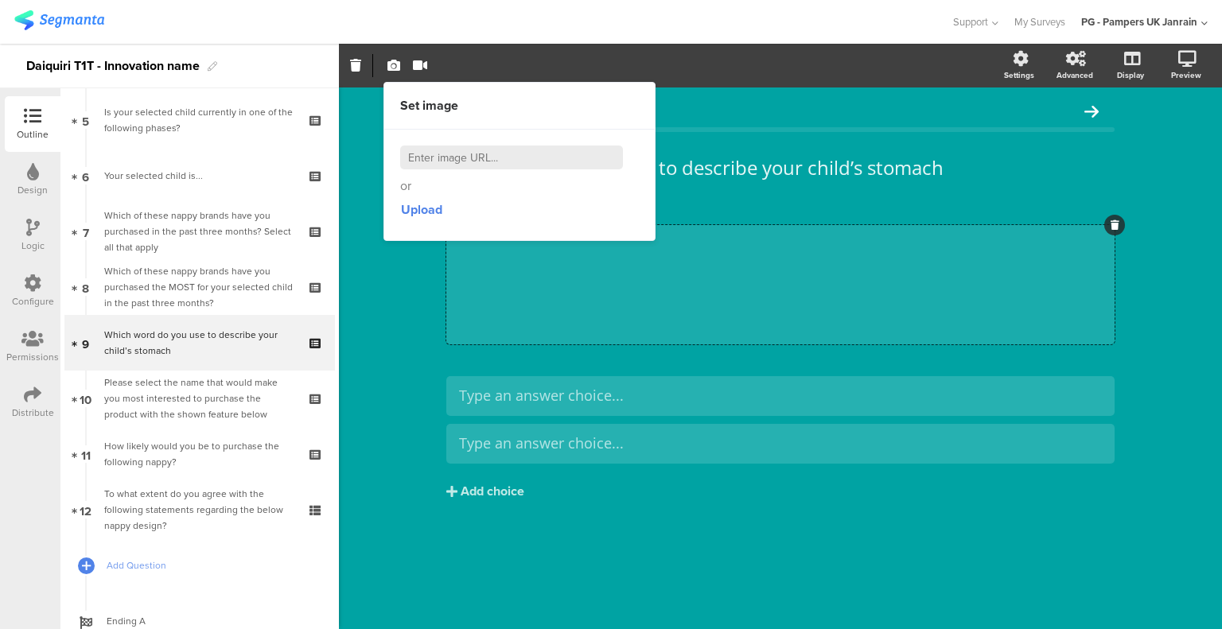
click at [1171, 262] on div "Which word do you use to describe your child’s stomach Which word do you use to…" at bounding box center [780, 358] width 883 height 542
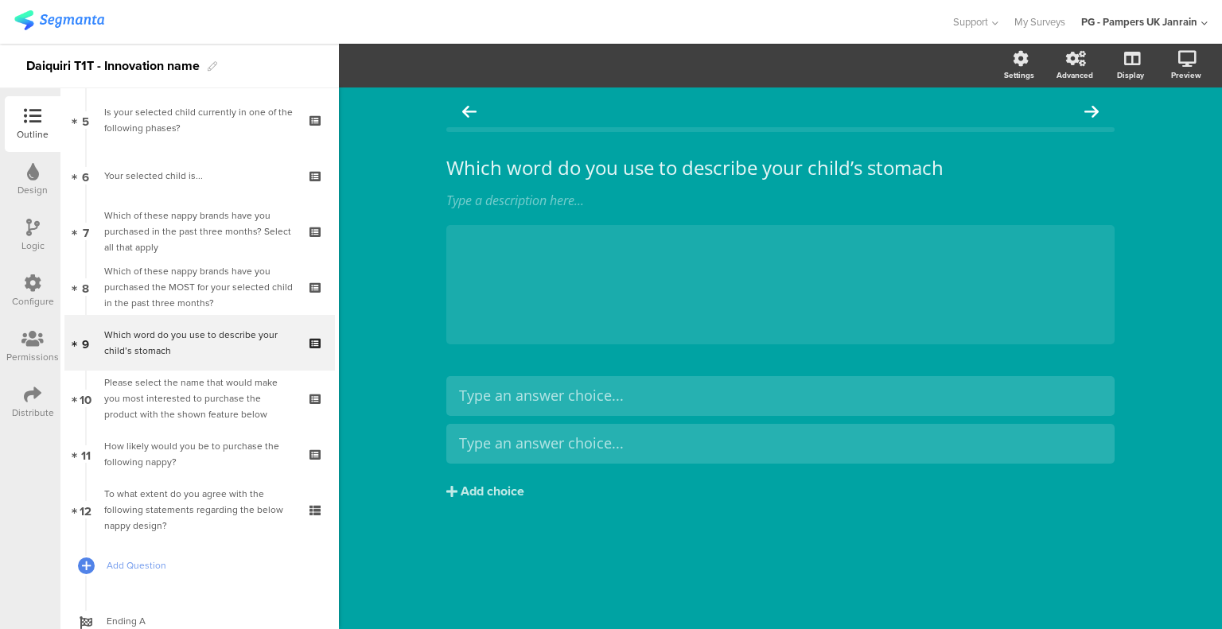
click at [0, 0] on div at bounding box center [0, 0] width 0 height 0
click at [964, 165] on div "Which word do you use to describe your child’s stomach Which word do you use to…" at bounding box center [780, 168] width 676 height 32
click at [0, 0] on icon at bounding box center [0, 0] width 0 height 0
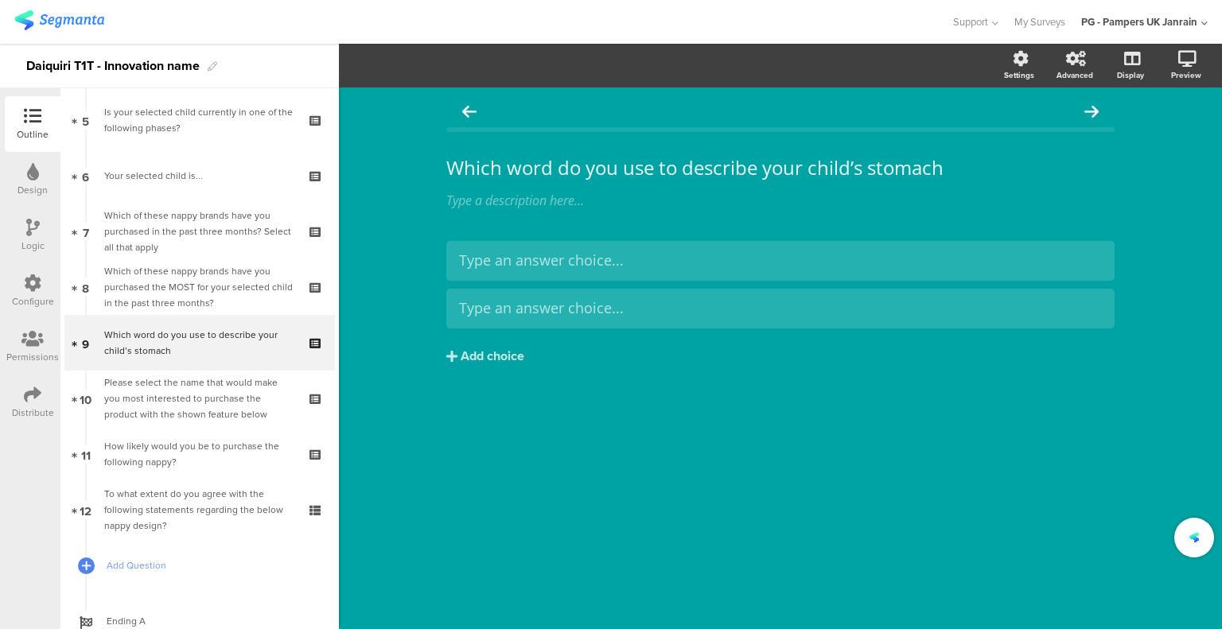
click at [954, 165] on div "Which word do you use to describe your child’s stomach Which word do you use to…" at bounding box center [780, 168] width 676 height 32
click at [573, 270] on div "Type an answer choice..." at bounding box center [780, 260] width 643 height 26
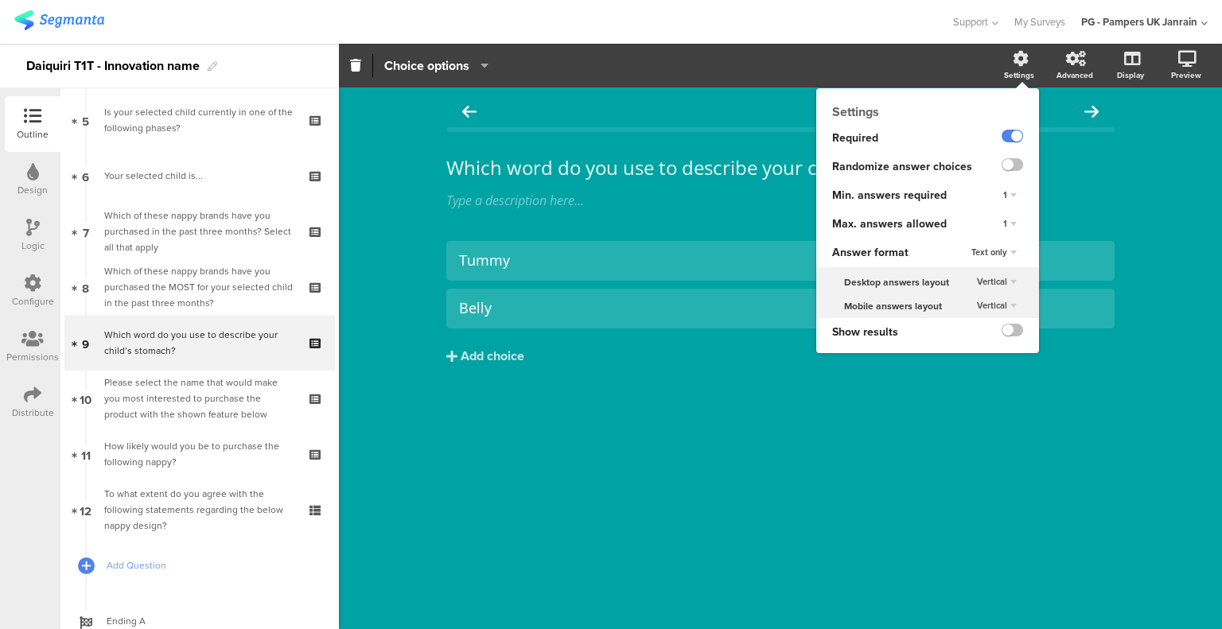
click at [1010, 159] on label at bounding box center [1011, 164] width 21 height 13
click at [0, 0] on input "checkbox" at bounding box center [0, 0] width 0 height 0
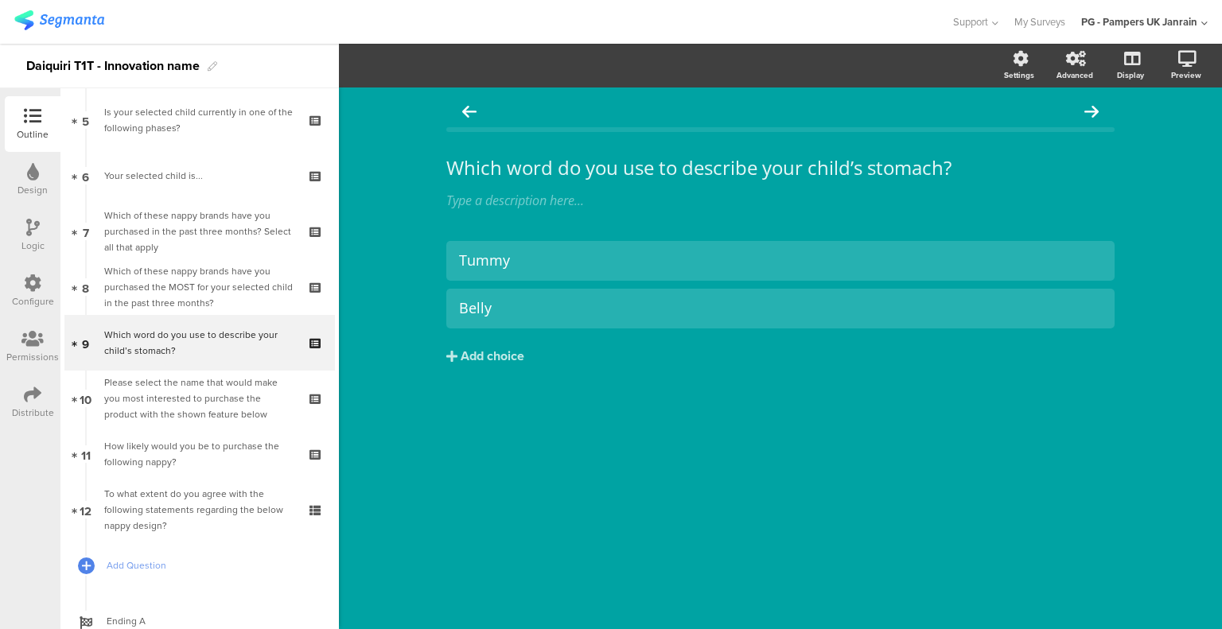
drag, startPoint x: 624, startPoint y: 492, endPoint x: 583, endPoint y: 422, distance: 81.3
click at [624, 492] on div "Which word do you use to describe your child’s stomach? Which word do you use t…" at bounding box center [780, 358] width 883 height 542
click at [495, 357] on div "Add choice" at bounding box center [492, 356] width 64 height 17
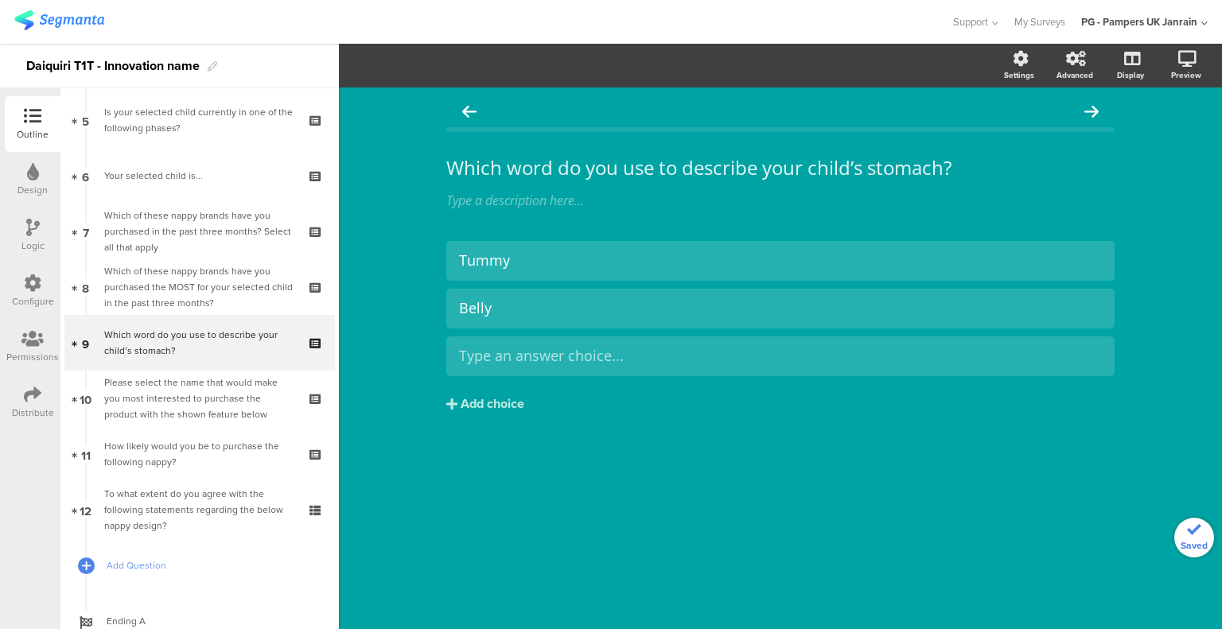
click at [514, 343] on div "Type an answer choice..." at bounding box center [780, 356] width 643 height 26
click at [830, 557] on div "Which word do you use to describe your child’s stomach? Which word do you use t…" at bounding box center [780, 358] width 883 height 542
